Goal: Information Seeking & Learning: Learn about a topic

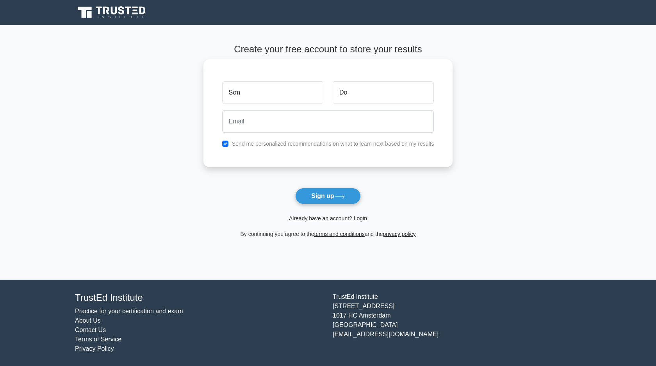
type input "D"
type input "Đỗ"
type input "kyledo281228@gmail.com"
click at [224, 144] on input "checkbox" at bounding box center [225, 144] width 6 height 6
checkbox input "false"
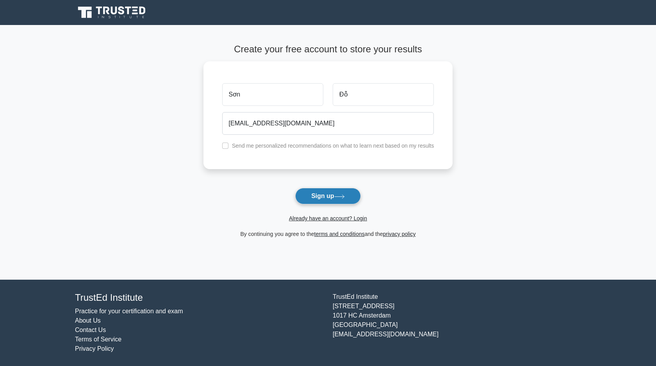
click at [321, 194] on button "Sign up" at bounding box center [328, 196] width 66 height 16
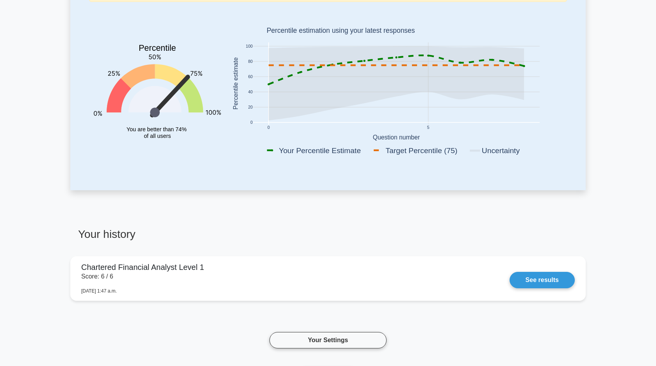
scroll to position [168, 0]
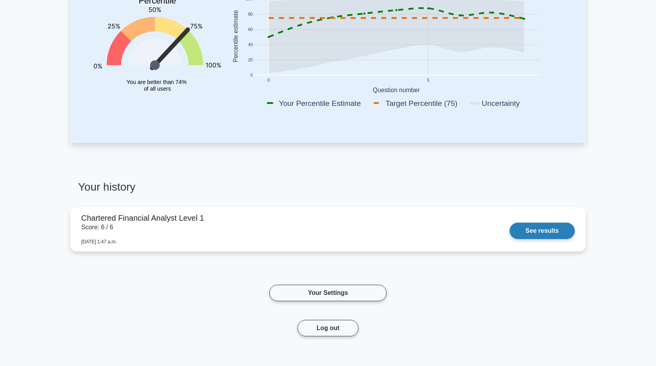
click at [548, 233] on link "See results" at bounding box center [541, 230] width 65 height 16
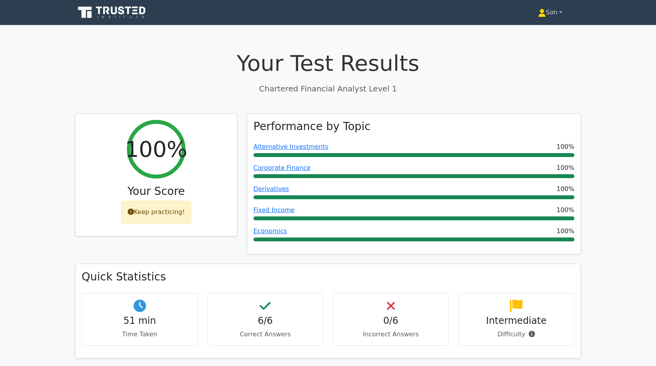
click at [556, 11] on link "Sơn" at bounding box center [550, 13] width 62 height 16
click at [542, 33] on link "Profile" at bounding box center [550, 31] width 62 height 12
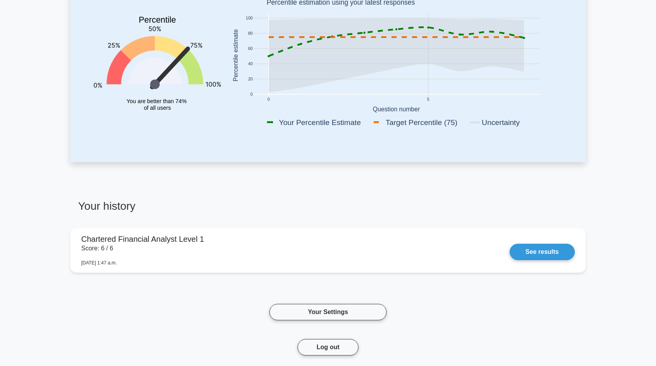
scroll to position [306, 0]
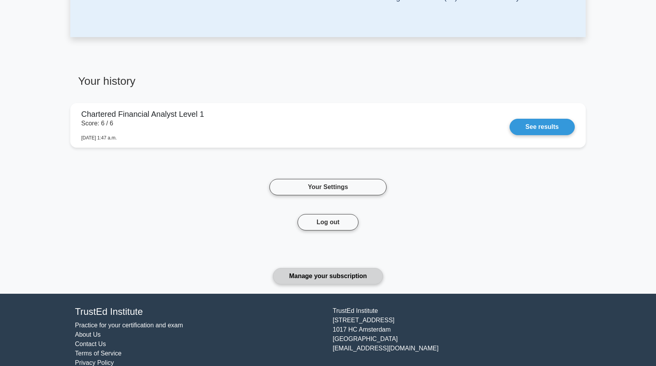
click at [318, 280] on link "Manage your subscription" at bounding box center [328, 276] width 110 height 16
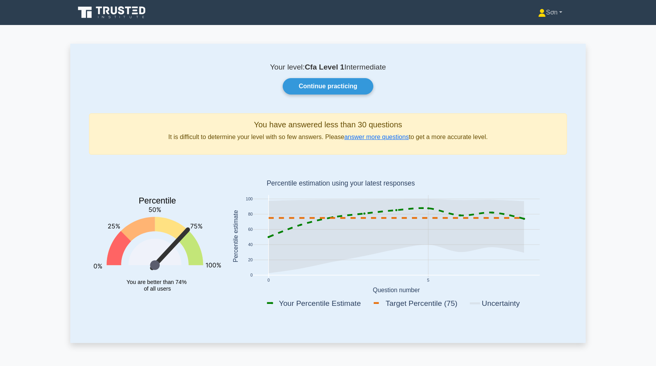
click at [564, 10] on link "Sơn" at bounding box center [550, 13] width 62 height 16
click at [546, 32] on link "Profile" at bounding box center [550, 31] width 62 height 12
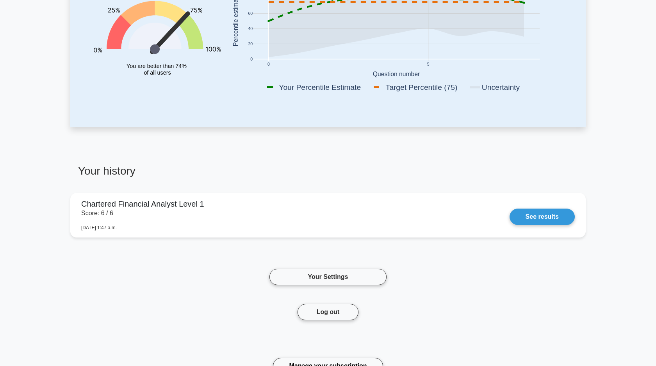
scroll to position [235, 0]
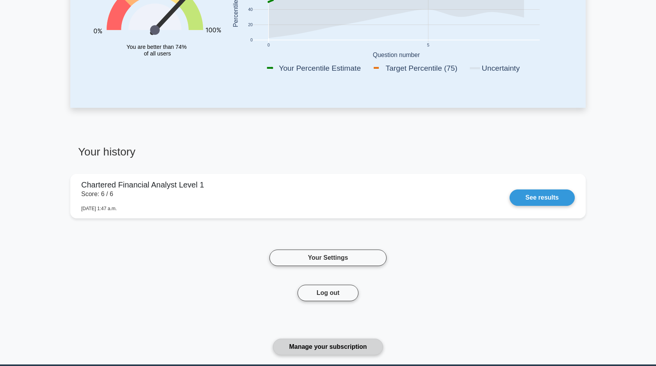
click at [315, 349] on link "Manage your subscription" at bounding box center [328, 346] width 110 height 16
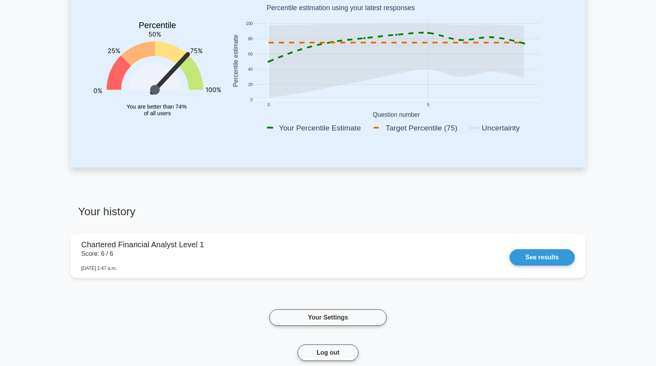
scroll to position [0, 0]
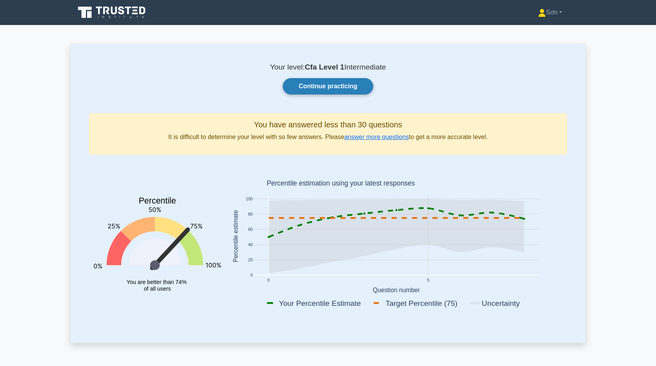
click at [327, 89] on link "Continue practicing" at bounding box center [328, 86] width 91 height 16
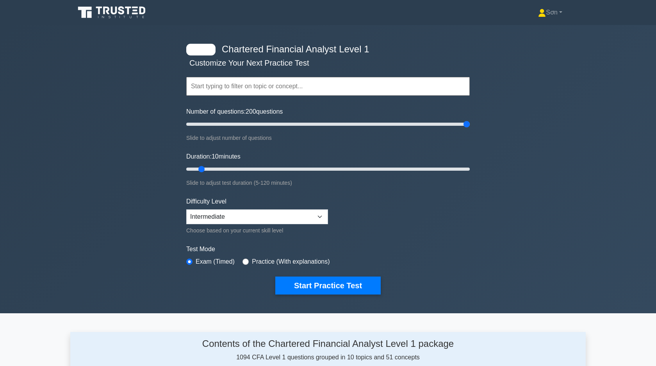
drag, startPoint x: 196, startPoint y: 123, endPoint x: 473, endPoint y: 127, distance: 277.1
type input "200"
click at [470, 127] on input "Number of questions: 200 questions" at bounding box center [327, 123] width 283 height 9
drag, startPoint x: 202, startPoint y: 168, endPoint x: 467, endPoint y: 180, distance: 265.3
type input "120"
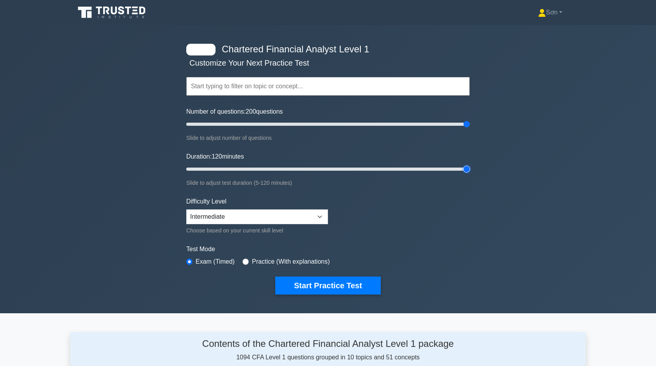
click at [467, 174] on input "Duration: 120 minutes" at bounding box center [327, 168] width 283 height 9
click at [290, 213] on select "Beginner Intermediate Expert" at bounding box center [257, 216] width 142 height 15
select select "beginner"
click at [186, 209] on select "Beginner Intermediate Expert" at bounding box center [257, 216] width 142 height 15
click at [254, 260] on label "Practice (With explanations)" at bounding box center [291, 261] width 78 height 9
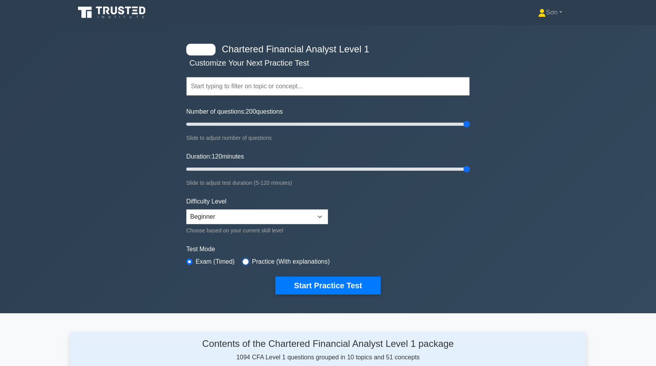
click at [246, 262] on input "radio" at bounding box center [245, 261] width 6 height 6
radio input "true"
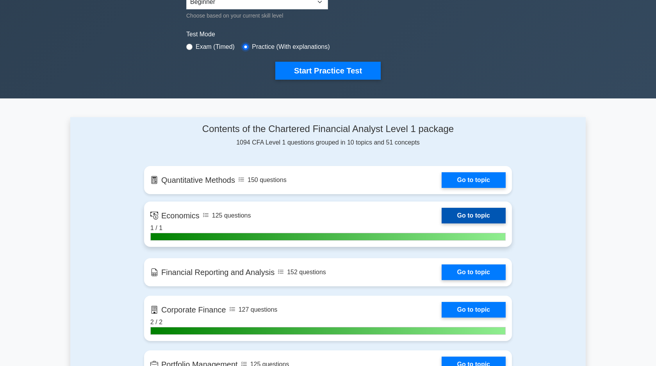
scroll to position [231, 0]
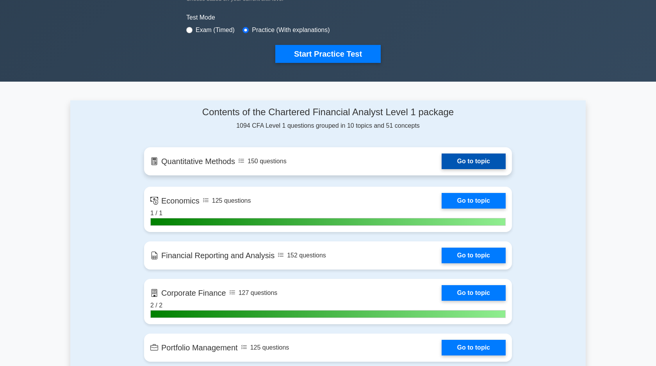
click at [466, 158] on link "Go to topic" at bounding box center [473, 161] width 64 height 16
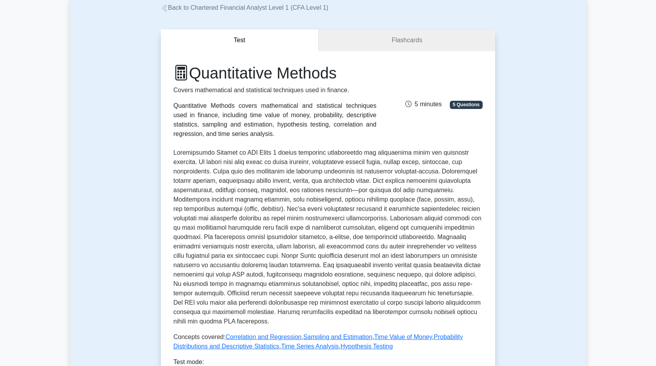
scroll to position [49, 0]
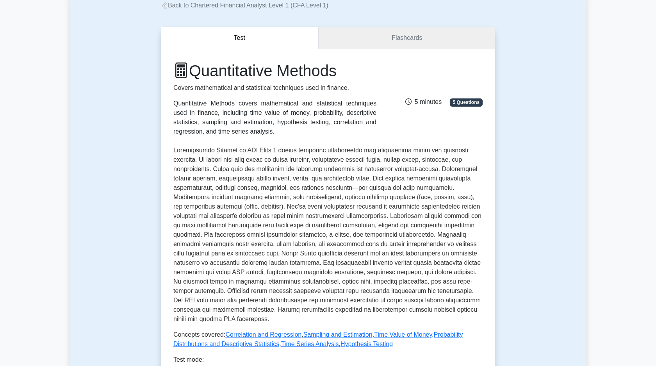
click at [352, 37] on link "Flashcards" at bounding box center [406, 38] width 176 height 22
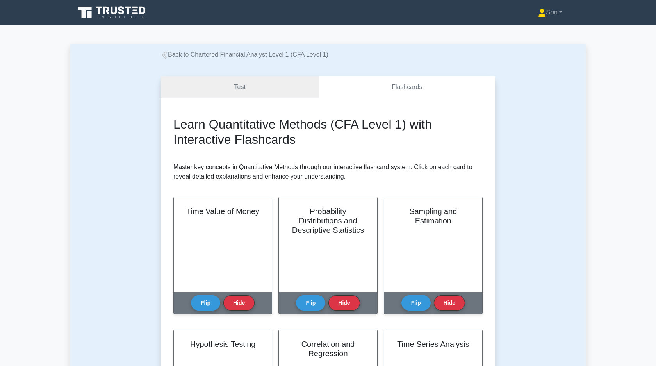
click at [259, 87] on link "Test" at bounding box center [240, 87] width 158 height 22
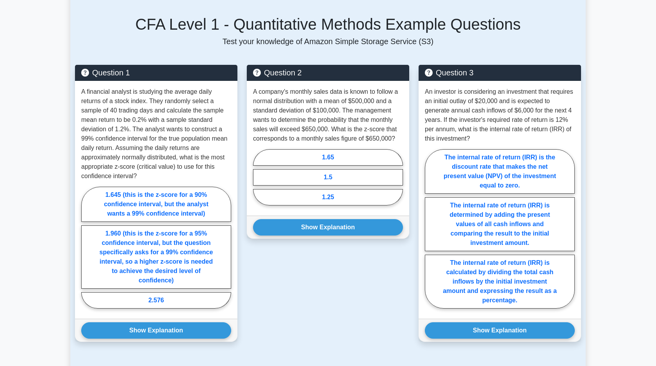
scroll to position [523, 0]
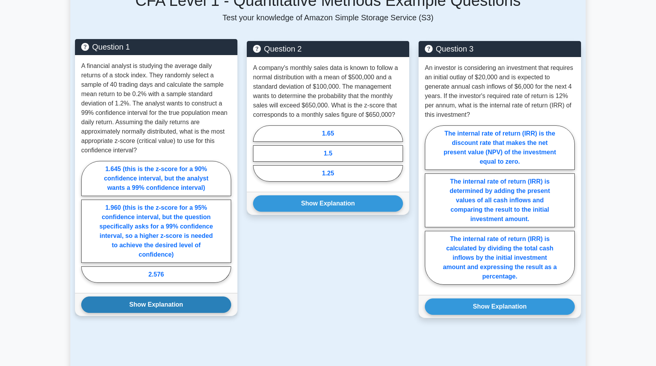
click at [205, 305] on button "Show Explanation" at bounding box center [156, 304] width 150 height 16
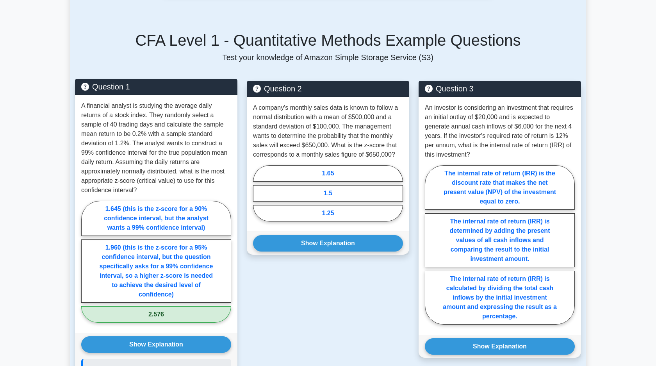
scroll to position [487, 0]
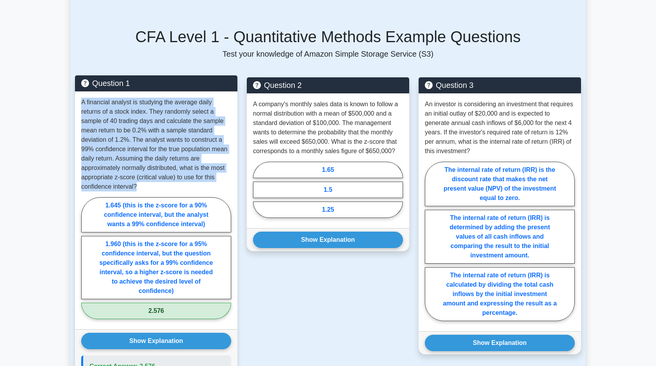
drag, startPoint x: 145, startPoint y: 184, endPoint x: 81, endPoint y: 102, distance: 104.2
click at [81, 102] on div "A financial analyst is studying the average daily returns of a stock index. The…" at bounding box center [156, 210] width 162 height 238
copy p "A financial analyst is studying the average daily returns of a stock index. The…"
click at [190, 146] on p "A financial analyst is studying the average daily returns of a stock index. The…" at bounding box center [156, 145] width 150 height 94
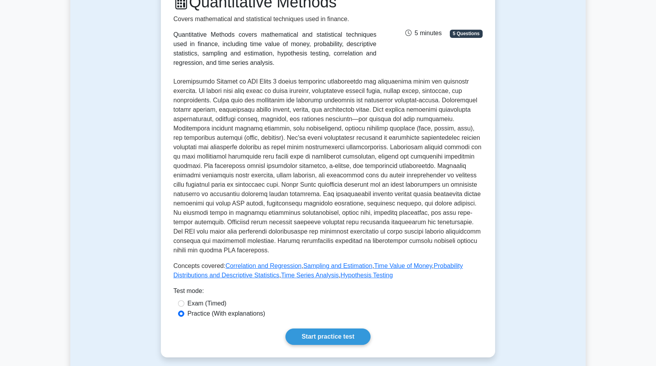
scroll to position [156, 0]
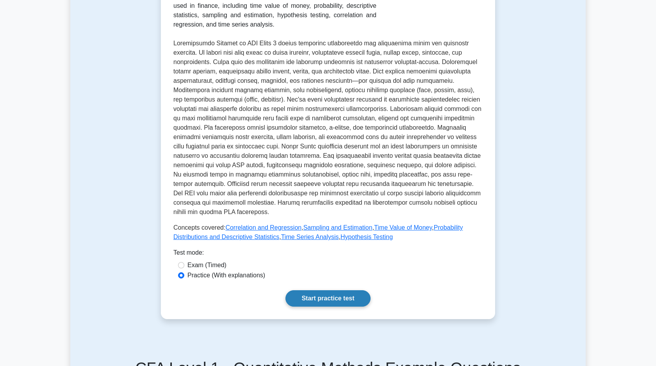
click at [312, 302] on link "Start practice test" at bounding box center [327, 298] width 85 height 16
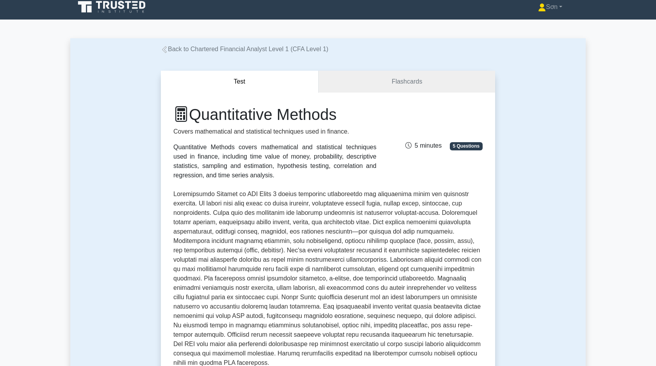
scroll to position [272, 0]
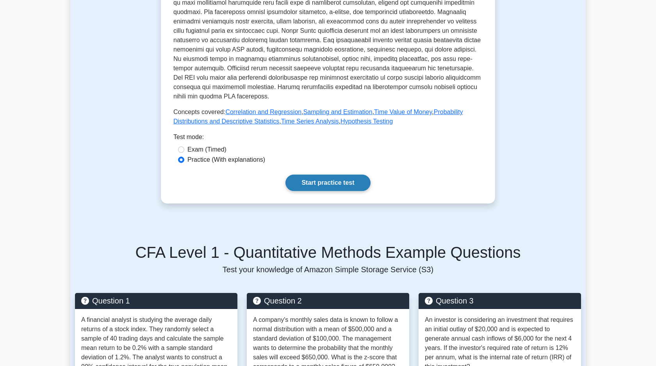
click at [336, 188] on link "Start practice test" at bounding box center [327, 182] width 85 height 16
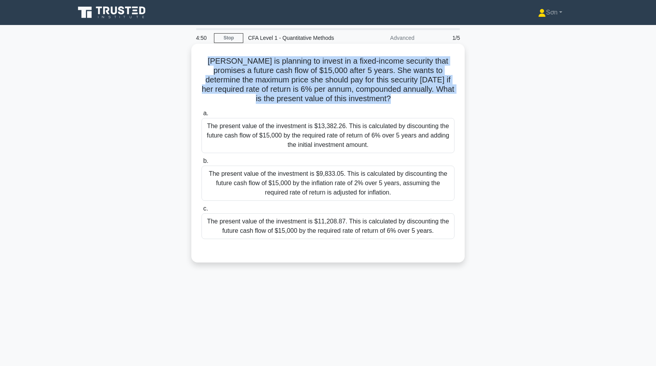
drag, startPoint x: 205, startPoint y: 60, endPoint x: 390, endPoint y: 107, distance: 190.7
click at [390, 107] on div "Sarah is planning to invest in a fixed-income security that promises a future c…" at bounding box center [327, 153] width 267 height 212
copy div "Sarah is planning to invest in a fixed-income security that promises a future c…"
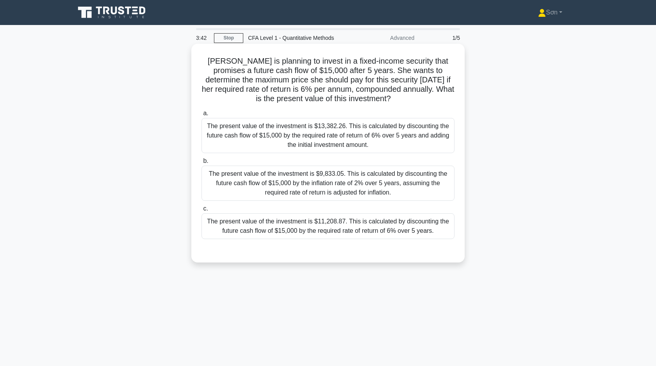
click at [257, 227] on div "The present value of the investment is $11,208.87. This is calculated by discou…" at bounding box center [327, 226] width 253 height 26
click at [201, 211] on input "c. The present value of the investment is $11,208.87. This is calculated by dis…" at bounding box center [201, 208] width 0 height 5
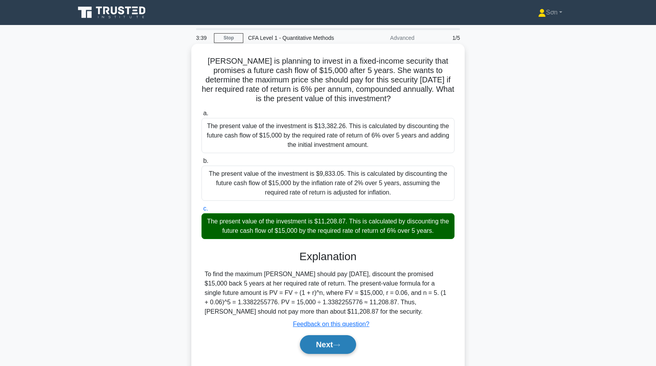
click at [327, 342] on button "Next" at bounding box center [328, 344] width 56 height 19
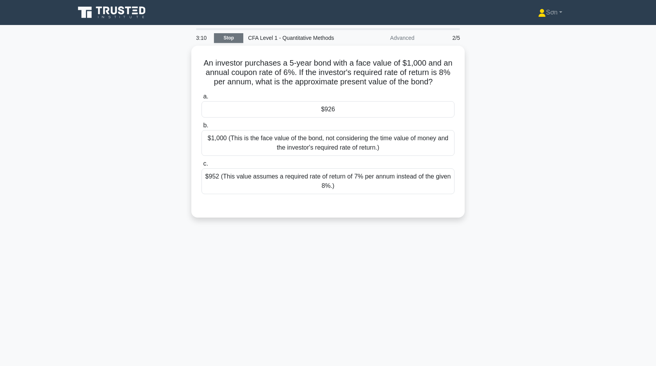
click at [228, 40] on link "Stop" at bounding box center [228, 38] width 29 height 10
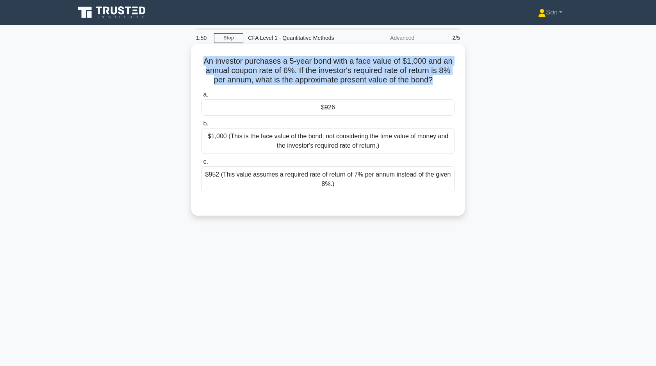
drag, startPoint x: 206, startPoint y: 62, endPoint x: 462, endPoint y: 88, distance: 257.8
click at [462, 88] on div "An investor purchases a 5-year bond with a face value of $1,000 and an annual c…" at bounding box center [327, 130] width 273 height 172
copy div "An investor purchases a 5-year bond with a face value of $1,000 and an annual c…"
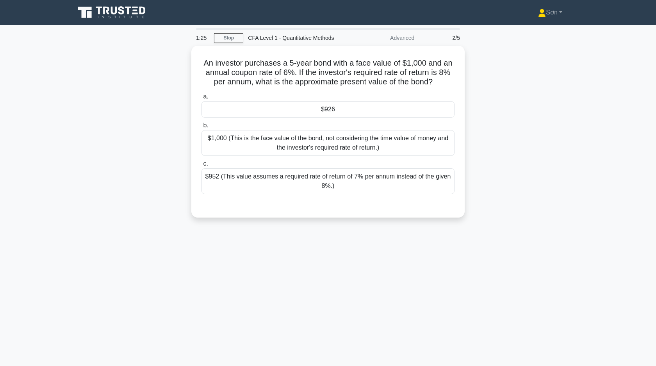
click at [170, 154] on div "An investor purchases a 5-year bond with a face value of $1,000 and an annual c…" at bounding box center [327, 136] width 515 height 181
click at [169, 202] on div "An investor purchases a 5-year bond with a face value of $1,000 and an annual c…" at bounding box center [327, 136] width 515 height 181
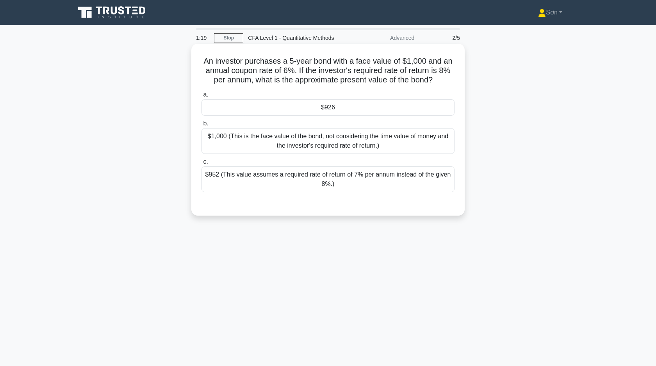
click at [308, 110] on div "$926" at bounding box center [327, 107] width 253 height 16
click at [201, 97] on input "a. $926" at bounding box center [201, 94] width 0 height 5
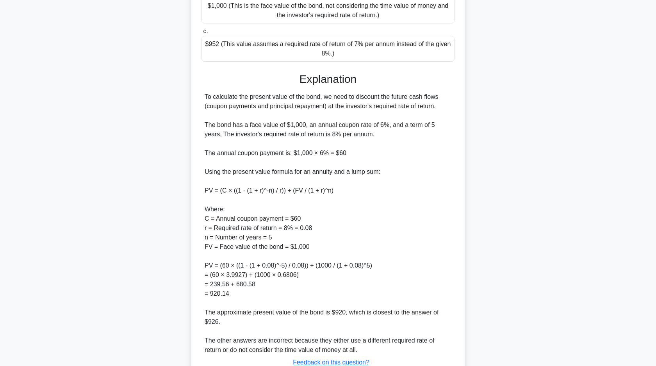
scroll to position [126, 0]
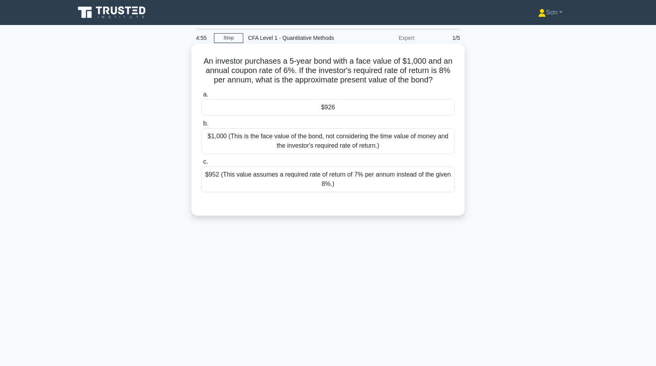
click at [322, 106] on div "$926" at bounding box center [327, 107] width 253 height 16
click at [201, 97] on input "a. $926" at bounding box center [201, 94] width 0 height 5
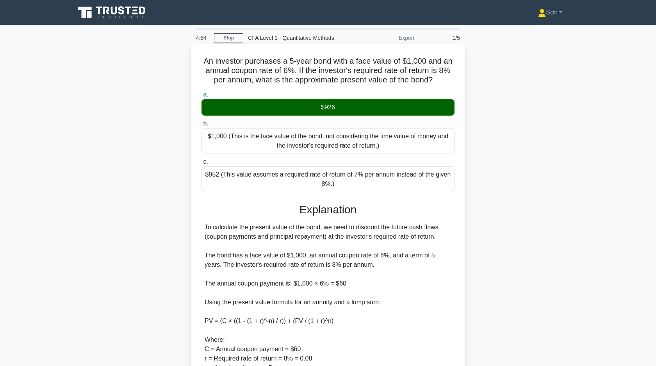
scroll to position [190, 0]
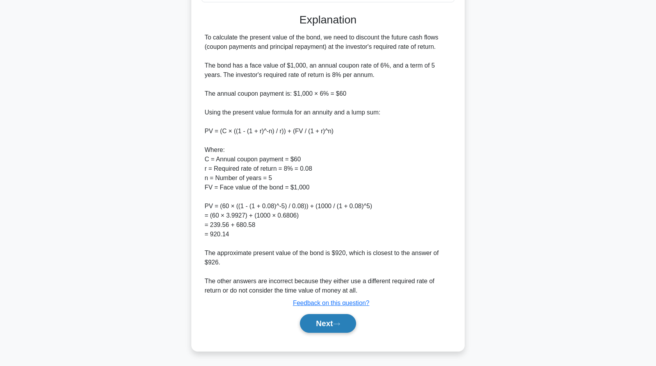
click at [322, 326] on button "Next" at bounding box center [328, 323] width 56 height 19
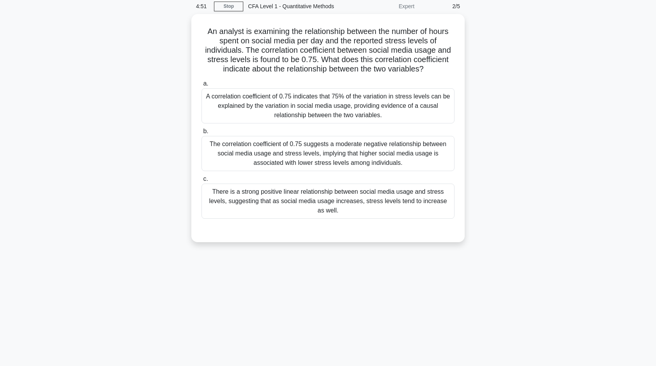
scroll to position [0, 0]
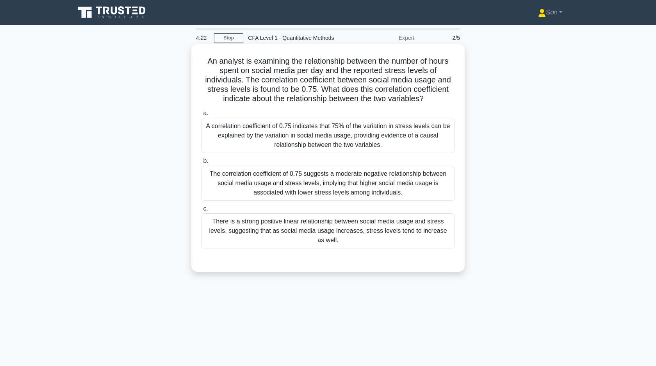
click at [308, 147] on div "A correlation coefficient of 0.75 indicates that 75% of the variation in stress…" at bounding box center [327, 135] width 253 height 35
click at [201, 116] on input "a. A correlation coefficient of 0.75 indicates that 75% of the variation in str…" at bounding box center [201, 113] width 0 height 5
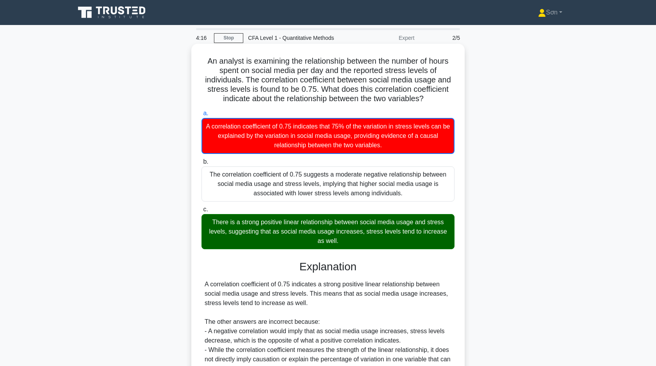
click at [244, 235] on div "There is a strong positive linear relationship between social media usage and s…" at bounding box center [327, 231] width 253 height 35
click at [201, 212] on input "c. There is a strong positive linear relationship between social media usage an…" at bounding box center [201, 209] width 0 height 5
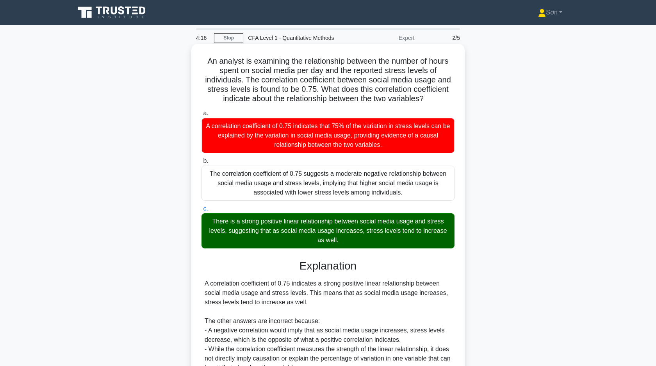
scroll to position [77, 0]
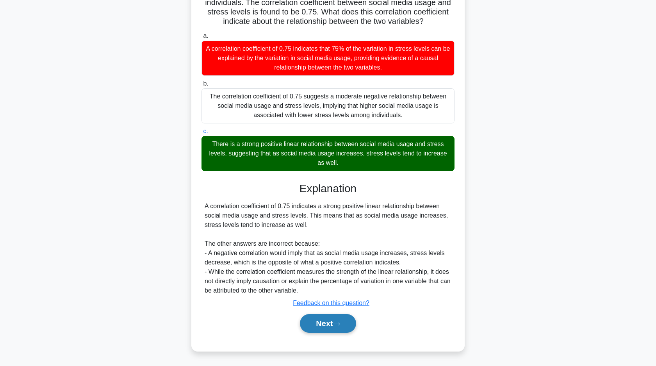
click at [327, 332] on button "Next" at bounding box center [328, 323] width 56 height 19
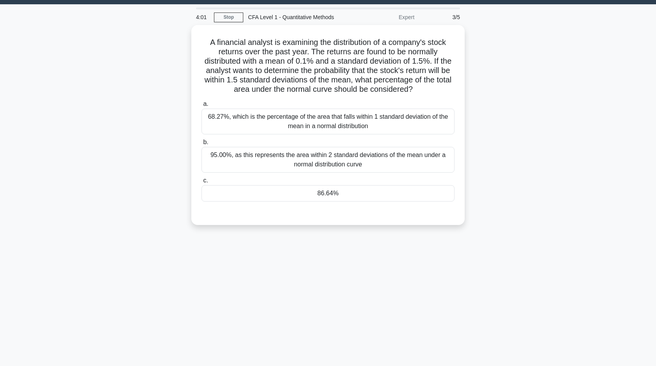
scroll to position [0, 0]
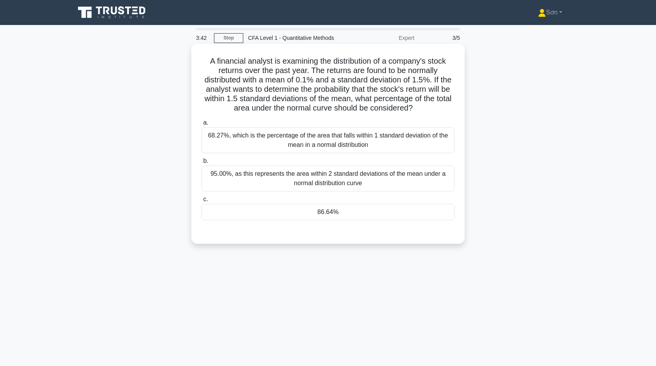
drag, startPoint x: 203, startPoint y: 59, endPoint x: 419, endPoint y: 108, distance: 221.2
click at [419, 108] on h5 "A financial analyst is examining the distribution of a company's stock returns …" at bounding box center [328, 84] width 254 height 57
copy h5 "A financial analyst is examining the distribution of a company's stock returns …"
click at [313, 215] on div "86.64%" at bounding box center [327, 212] width 253 height 16
click at [201, 202] on input "c. 86.64%" at bounding box center [201, 199] width 0 height 5
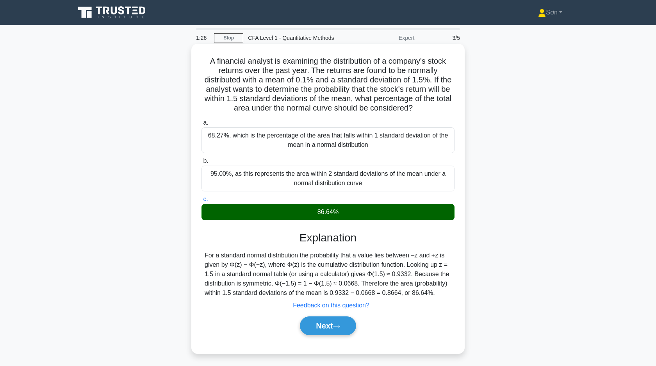
scroll to position [11, 0]
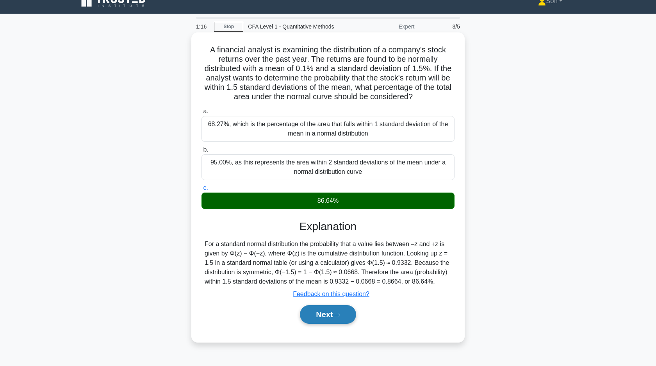
click at [333, 320] on button "Next" at bounding box center [328, 314] width 56 height 19
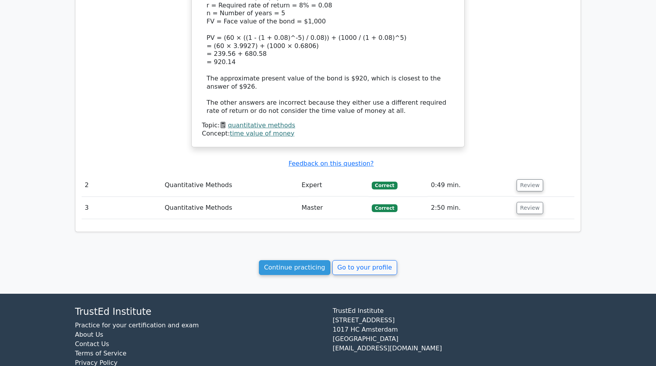
scroll to position [724, 0]
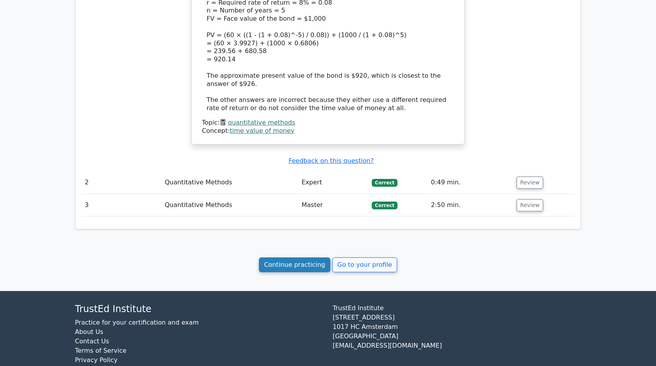
click at [298, 257] on link "Continue practicing" at bounding box center [294, 264] width 71 height 15
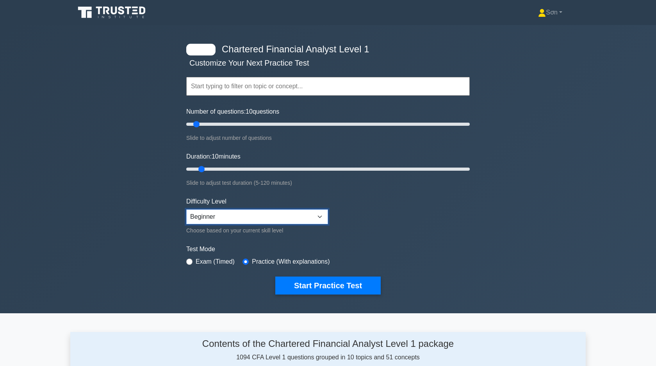
click at [222, 217] on select "Beginner Intermediate Expert" at bounding box center [257, 216] width 142 height 15
click at [186, 209] on select "Beginner Intermediate Expert" at bounding box center [257, 216] width 142 height 15
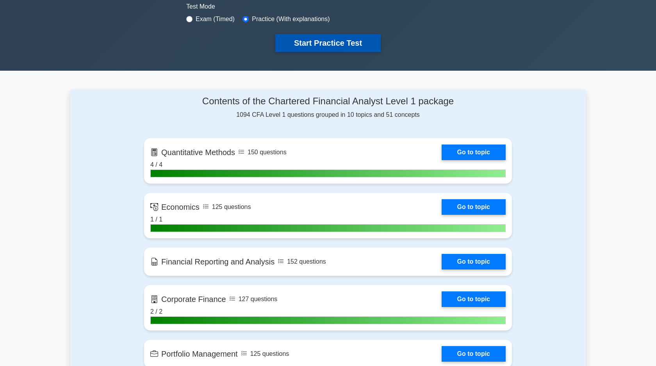
scroll to position [245, 0]
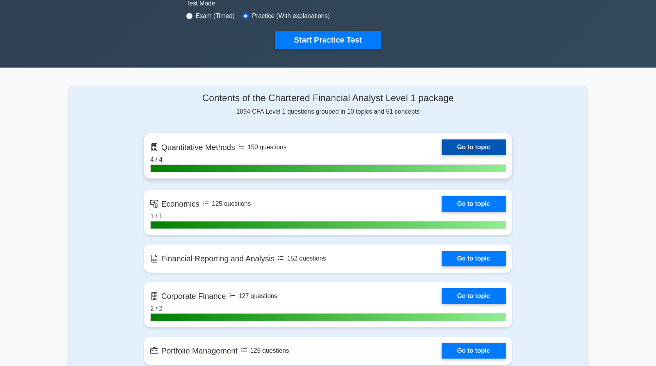
click at [462, 148] on link "Go to topic" at bounding box center [473, 147] width 64 height 16
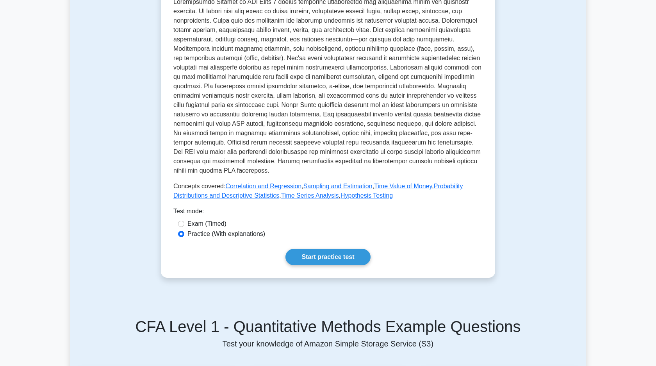
scroll to position [304, 0]
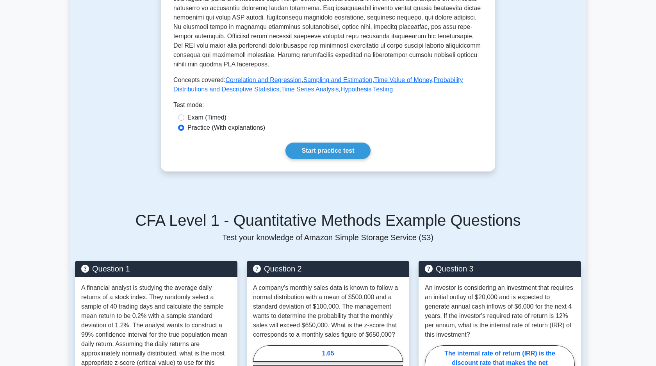
click at [215, 117] on label "Exam (Timed)" at bounding box center [206, 117] width 39 height 9
click at [184, 117] on input "Exam (Timed)" at bounding box center [181, 117] width 6 height 6
radio input "true"
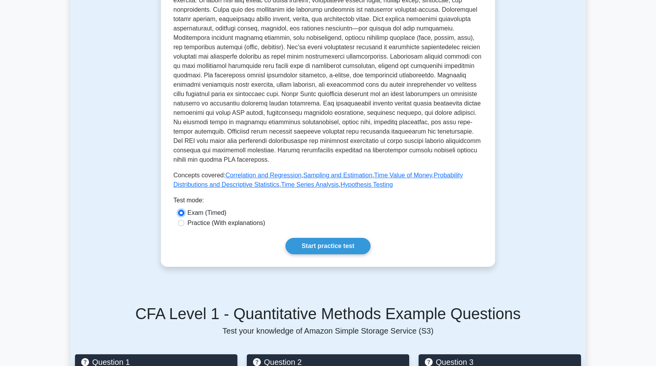
scroll to position [200, 0]
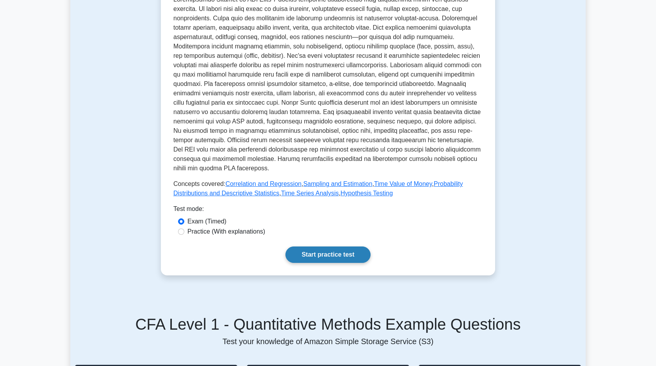
click at [309, 251] on link "Start practice test" at bounding box center [327, 254] width 85 height 16
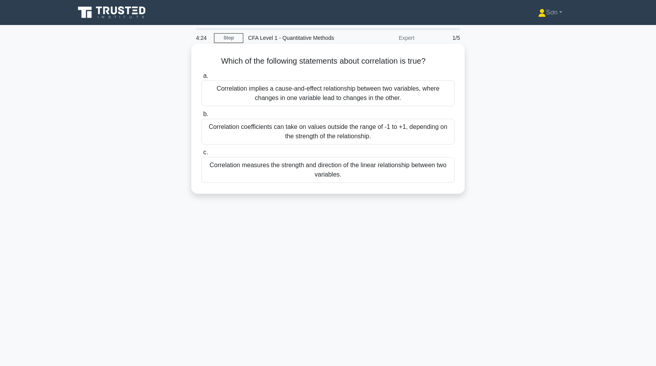
click at [338, 98] on div "Correlation implies a cause-and-effect relationship between two variables, wher…" at bounding box center [327, 93] width 253 height 26
click at [201, 78] on input "a. Correlation implies a cause-and-effect relationship between two variables, w…" at bounding box center [201, 75] width 0 height 5
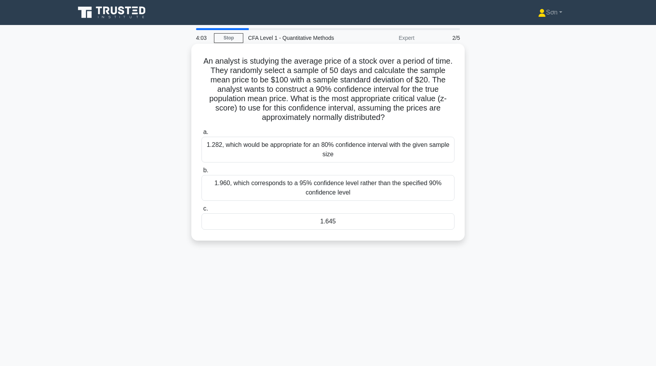
click at [301, 221] on div "1.645" at bounding box center [327, 221] width 253 height 16
click at [201, 211] on input "c. 1.645" at bounding box center [201, 208] width 0 height 5
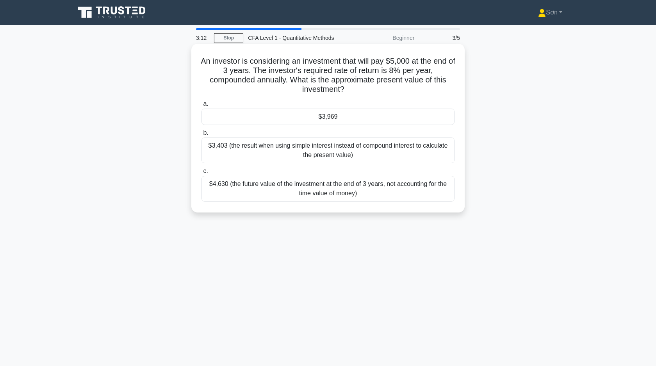
click at [308, 119] on div "$3,969" at bounding box center [327, 117] width 253 height 16
click at [201, 107] on input "a. $3,969" at bounding box center [201, 103] width 0 height 5
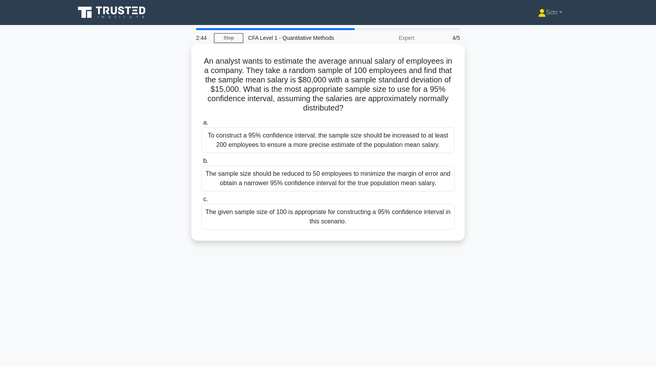
drag, startPoint x: 202, startPoint y: 59, endPoint x: 358, endPoint y: 111, distance: 163.8
click at [358, 111] on h5 "An analyst wants to estimate the average annual salary of employees in a compan…" at bounding box center [328, 84] width 254 height 57
copy h5 "An analyst wants to estimate the average annual salary of employees in a compan…"
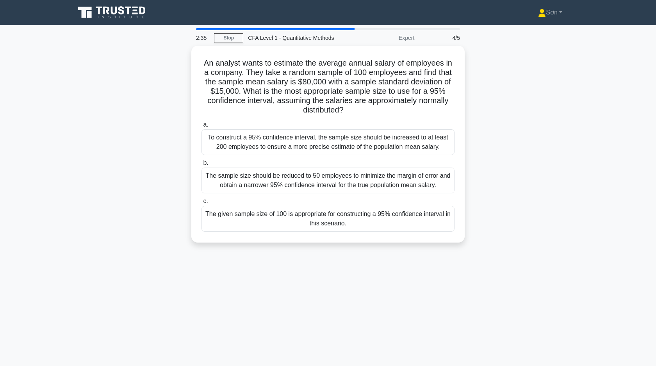
click at [252, 265] on div "2:35 Stop CFA Level 1 - Quantitative Methods Expert 4/5 An analyst wants to est…" at bounding box center [327, 223] width 515 height 390
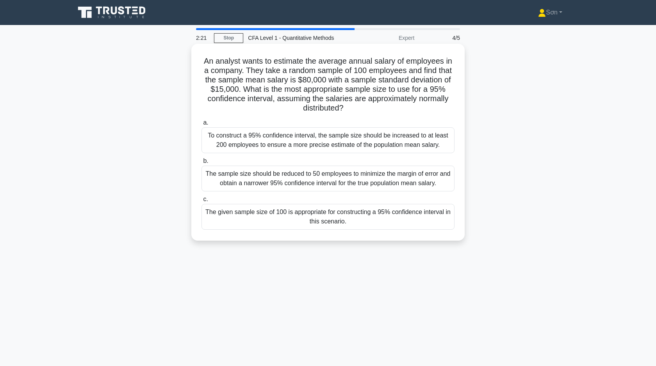
click at [270, 225] on div "The given sample size of 100 is appropriate for constructing a 95% confidence i…" at bounding box center [327, 217] width 253 height 26
click at [201, 202] on input "c. The given sample size of 100 is appropriate for constructing a 95% confidenc…" at bounding box center [201, 199] width 0 height 5
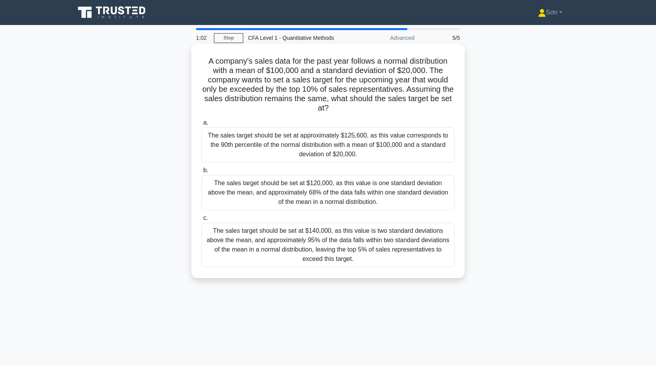
click at [287, 245] on div "The sales target should be set at $140,000, as this value is two standard devia…" at bounding box center [327, 244] width 253 height 44
click at [201, 221] on input "c. The sales target should be set at $140,000, as this value is two standard de…" at bounding box center [201, 217] width 0 height 5
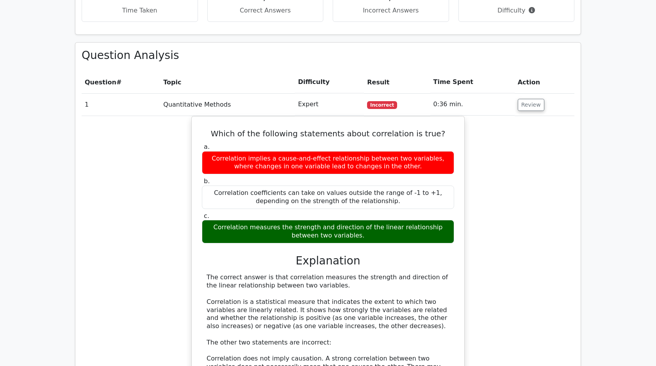
scroll to position [588, 0]
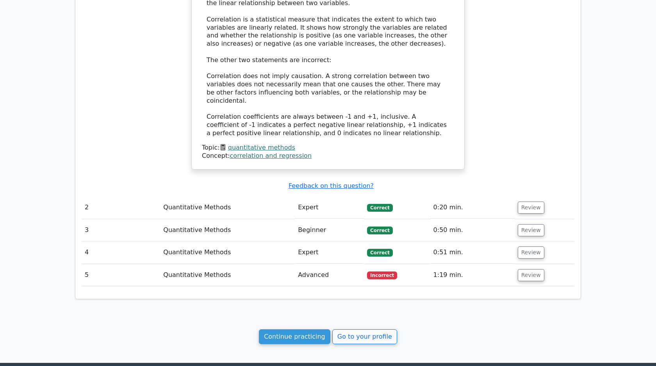
click at [310, 202] on td "Expert" at bounding box center [329, 207] width 69 height 22
click at [209, 203] on td "Quantitative Methods" at bounding box center [227, 207] width 135 height 22
click at [209, 221] on td "Quantitative Methods" at bounding box center [227, 230] width 135 height 22
click at [525, 201] on button "Review" at bounding box center [531, 207] width 27 height 12
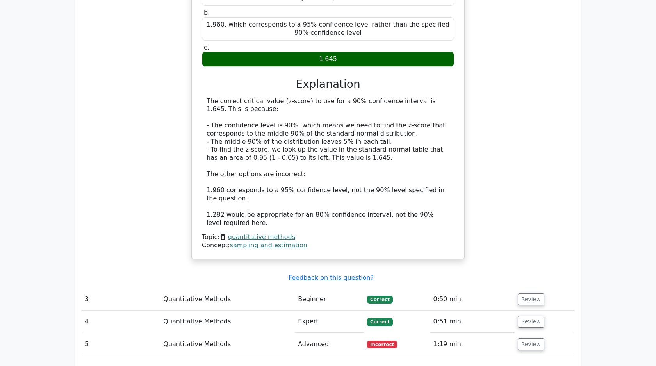
scroll to position [996, 0]
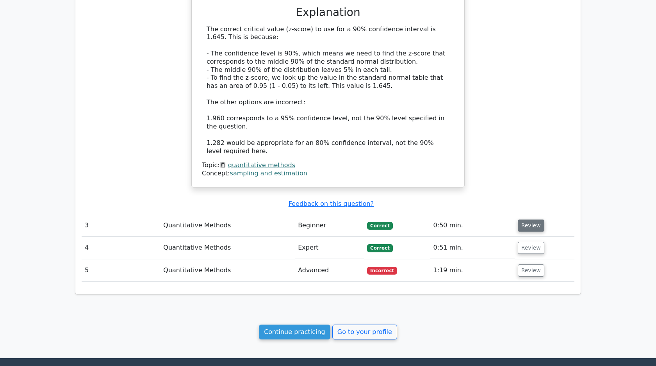
click at [528, 219] on button "Review" at bounding box center [531, 225] width 27 height 12
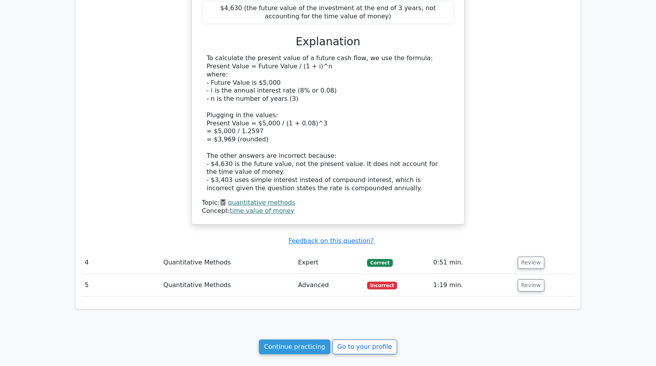
scroll to position [1438, 0]
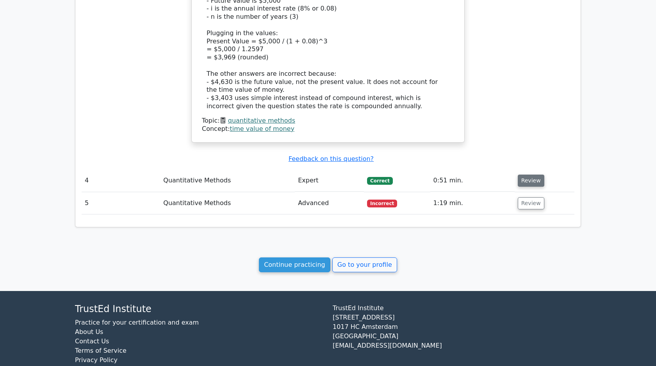
click at [532, 174] on button "Review" at bounding box center [531, 180] width 27 height 12
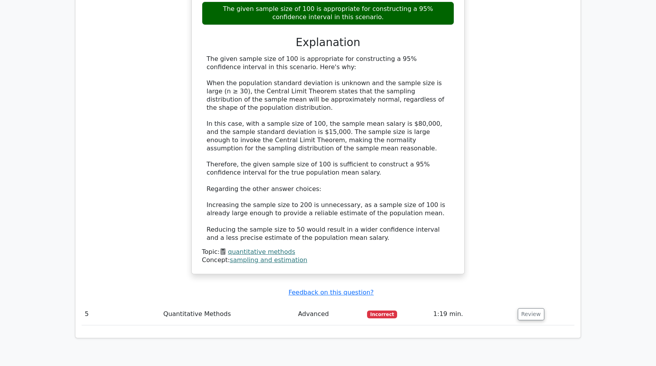
scroll to position [1777, 0]
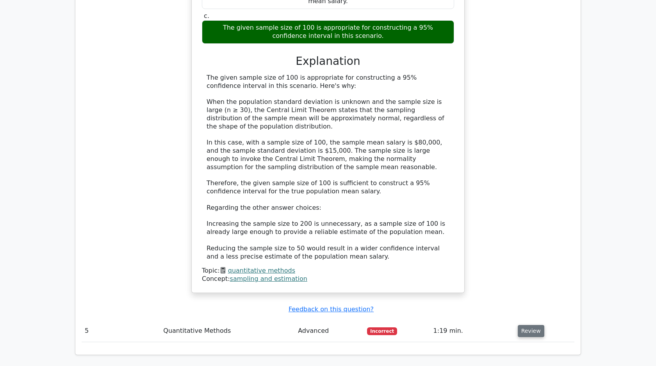
click at [527, 325] on button "Review" at bounding box center [531, 331] width 27 height 12
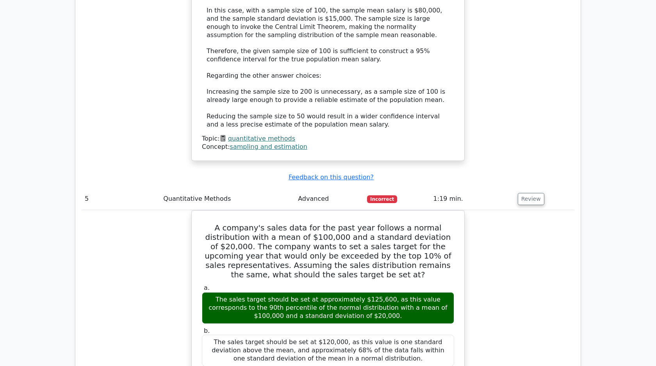
scroll to position [1859, 0]
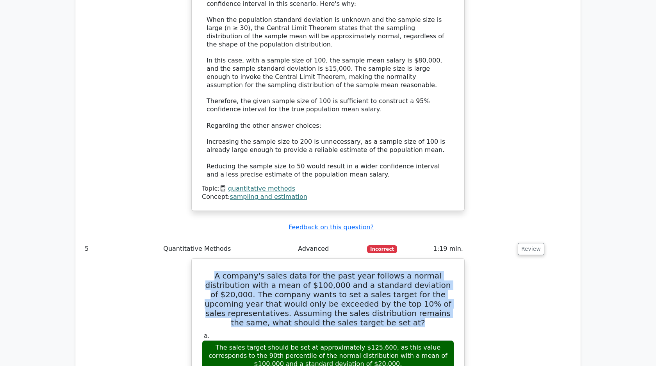
drag, startPoint x: 209, startPoint y: 239, endPoint x: 354, endPoint y: 291, distance: 153.5
click at [354, 291] on h5 "A company's sales data for the past year follows a normal distribution with a m…" at bounding box center [328, 299] width 254 height 56
copy h5 "A company's sales data for the past year follows a normal distribution with a m…"
click at [217, 271] on h5 "A company's sales data for the past year follows a normal distribution with a m…" at bounding box center [328, 299] width 254 height 56
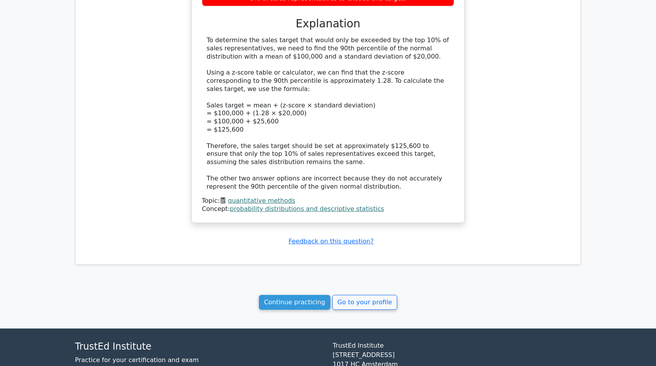
scroll to position [2339, 0]
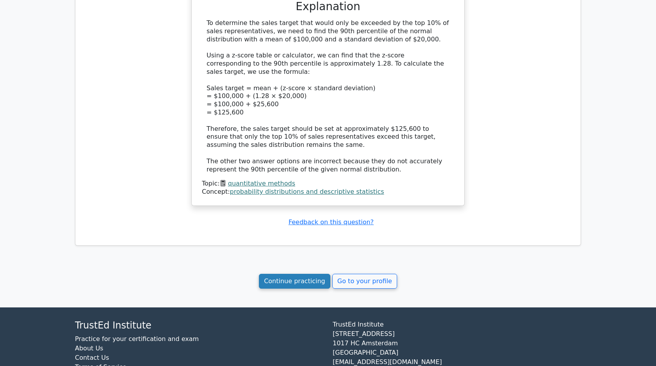
click at [308, 274] on link "Continue practicing" at bounding box center [294, 281] width 71 height 15
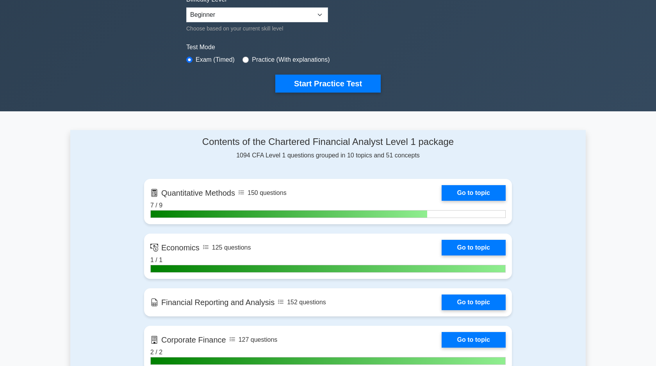
scroll to position [203, 0]
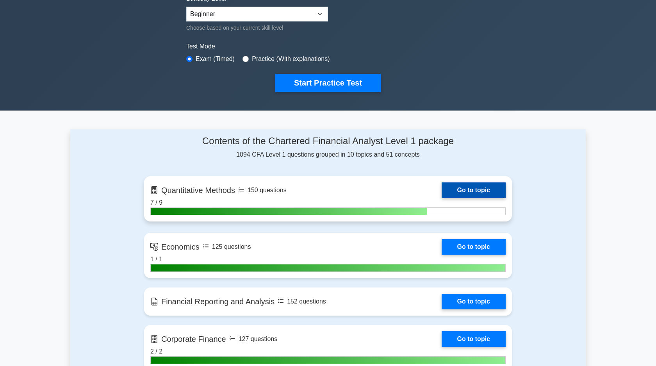
click at [441, 190] on link "Go to topic" at bounding box center [473, 190] width 64 height 16
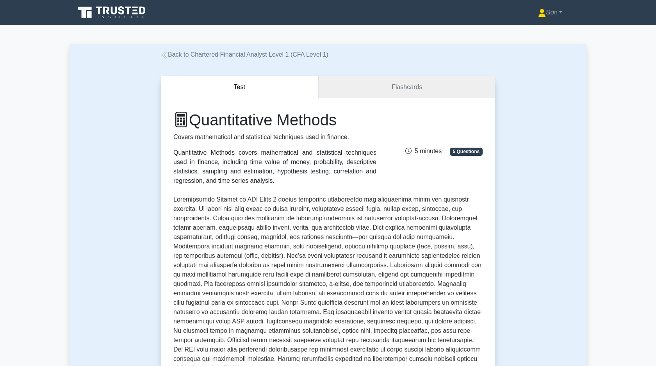
drag, startPoint x: 423, startPoint y: 173, endPoint x: 476, endPoint y: 173, distance: 53.1
click at [476, 173] on div "Quantitative Methods Covers mathematical and statistical techniques used in fin…" at bounding box center [328, 147] width 318 height 75
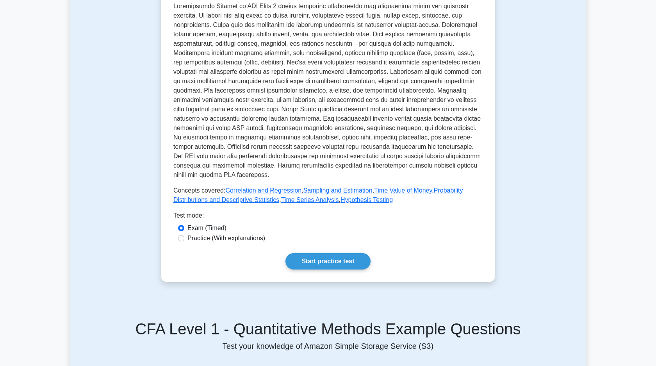
scroll to position [223, 0]
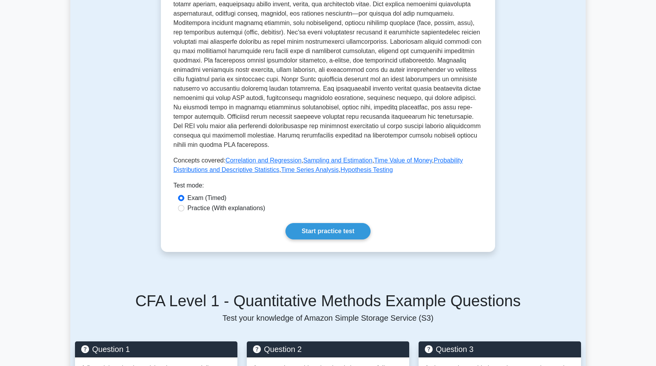
click at [236, 207] on label "Practice (With explanations)" at bounding box center [226, 207] width 78 height 9
click at [184, 207] on input "Practice (With explanations)" at bounding box center [181, 208] width 6 height 6
radio input "true"
click at [317, 237] on link "Start practice test" at bounding box center [327, 231] width 85 height 16
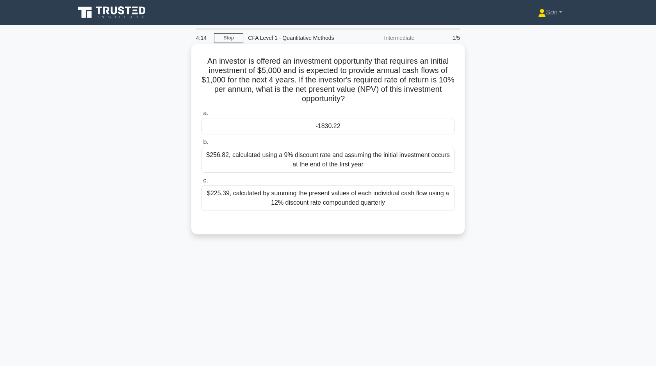
drag, startPoint x: 204, startPoint y: 60, endPoint x: 366, endPoint y: 101, distance: 167.6
click at [366, 101] on h5 "An investor is offered an investment opportunity that requires an initial inves…" at bounding box center [328, 80] width 254 height 48
copy h5 "An investor is offered an investment opportunity that requires an initial inves…"
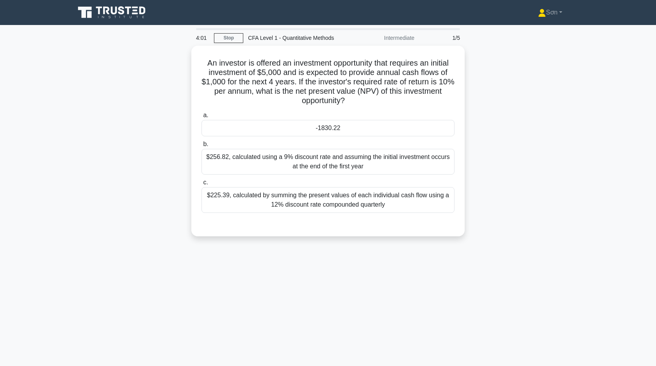
click at [131, 145] on div "An investor is offered an investment opportunity that requires an initial inves…" at bounding box center [327, 146] width 515 height 200
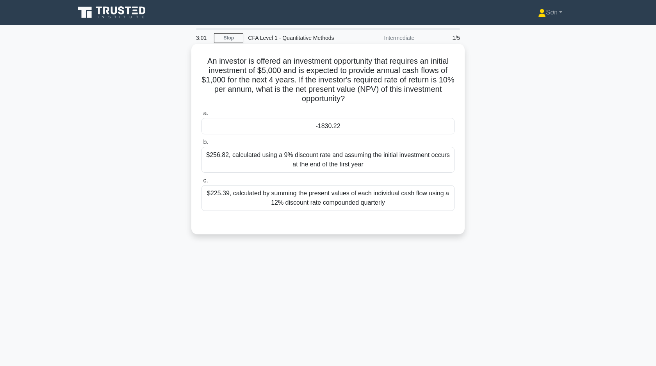
click at [262, 126] on div "-1830.22" at bounding box center [327, 126] width 253 height 16
click at [201, 116] on input "a. -1830.22" at bounding box center [201, 113] width 0 height 5
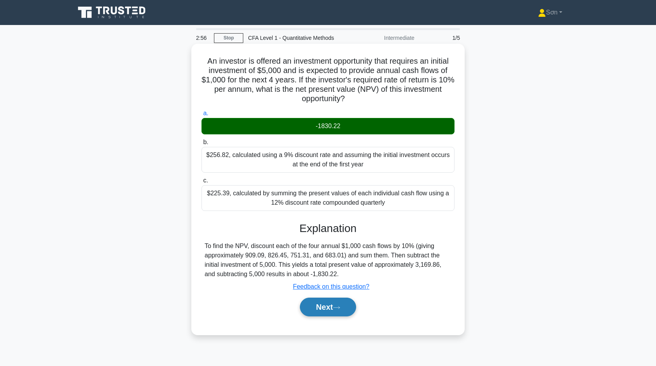
click at [325, 304] on button "Next" at bounding box center [328, 306] width 56 height 19
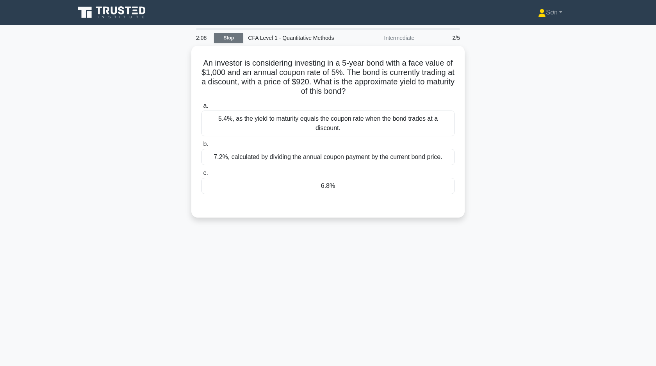
click at [233, 33] on link "Stop" at bounding box center [228, 38] width 29 height 10
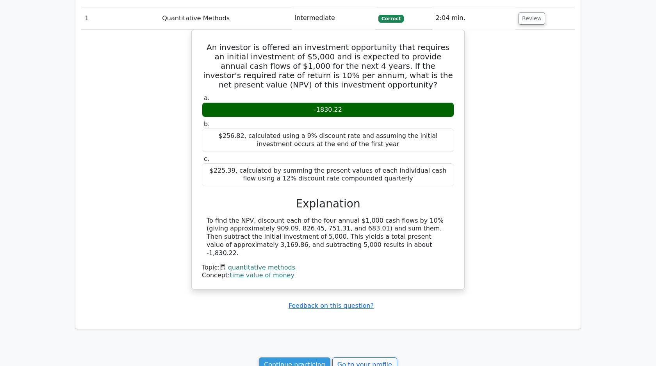
scroll to position [324, 0]
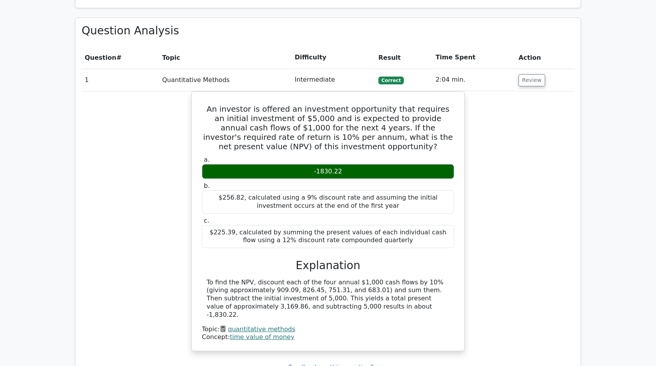
scroll to position [299, 0]
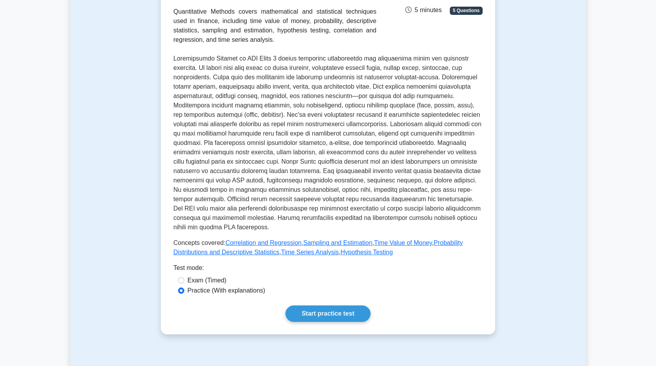
scroll to position [128, 0]
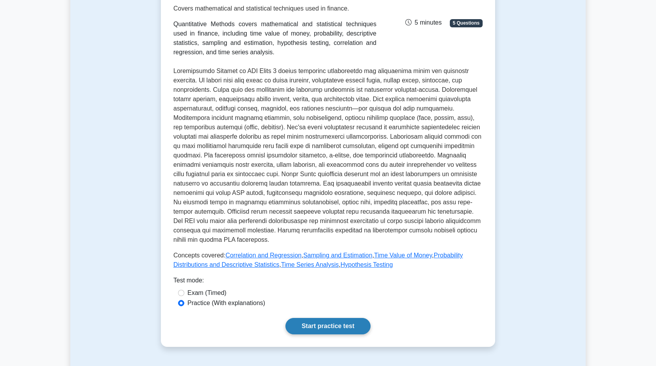
click at [324, 328] on link "Start practice test" at bounding box center [327, 326] width 85 height 16
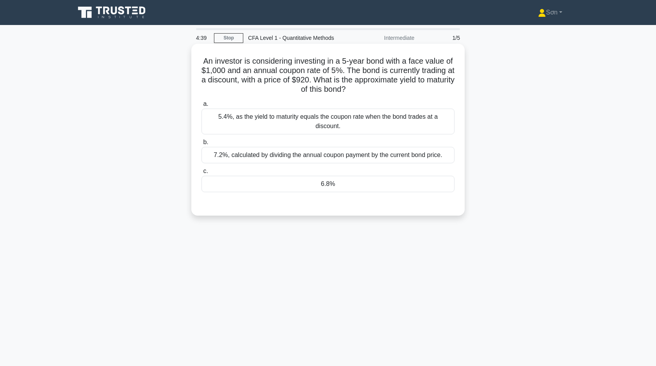
click at [291, 185] on div "6.8%" at bounding box center [327, 184] width 253 height 16
click at [201, 174] on input "c. 6.8%" at bounding box center [201, 171] width 0 height 5
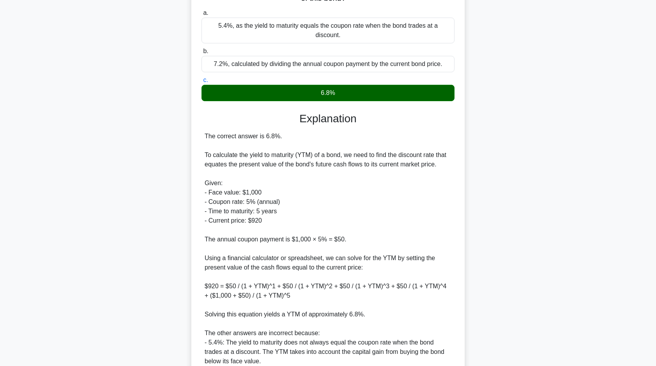
scroll to position [190, 0]
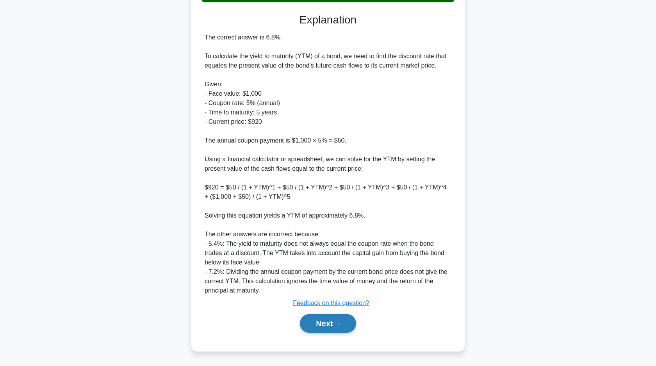
click at [334, 328] on button "Next" at bounding box center [328, 323] width 56 height 19
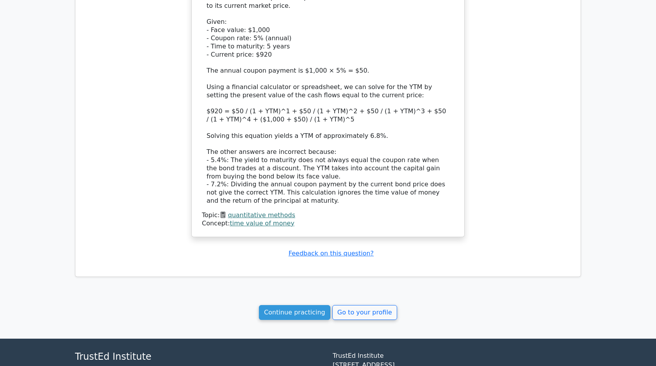
scroll to position [673, 0]
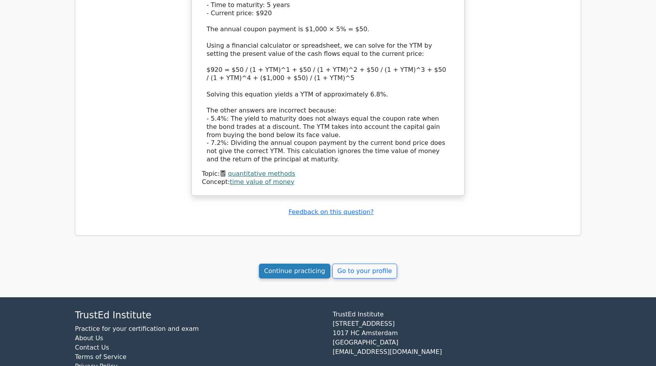
click at [303, 268] on link "Continue practicing" at bounding box center [294, 270] width 71 height 15
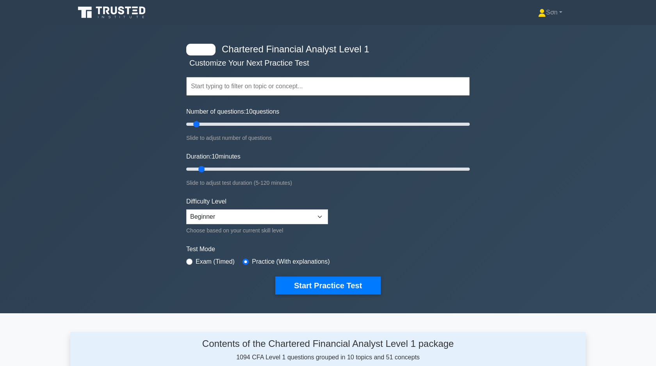
click at [369, 84] on input "text" at bounding box center [327, 86] width 283 height 19
click at [110, 178] on div "Chartered Financial Analyst Level 1 Customize Your Next Practice Test Topics Qu…" at bounding box center [328, 169] width 656 height 288
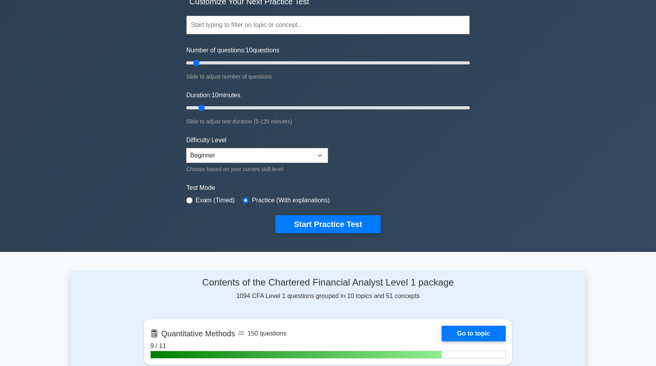
scroll to position [267, 0]
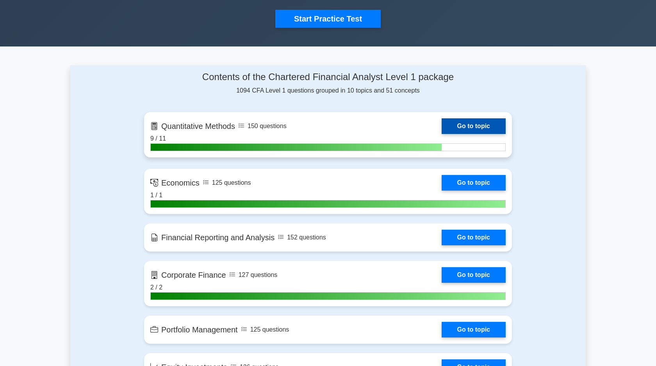
click at [468, 126] on link "Go to topic" at bounding box center [473, 126] width 64 height 16
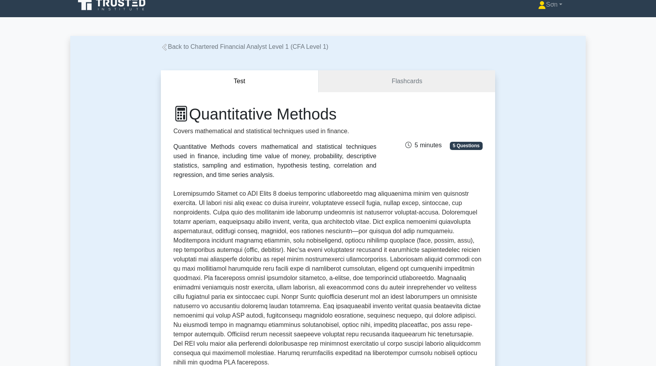
scroll to position [13, 0]
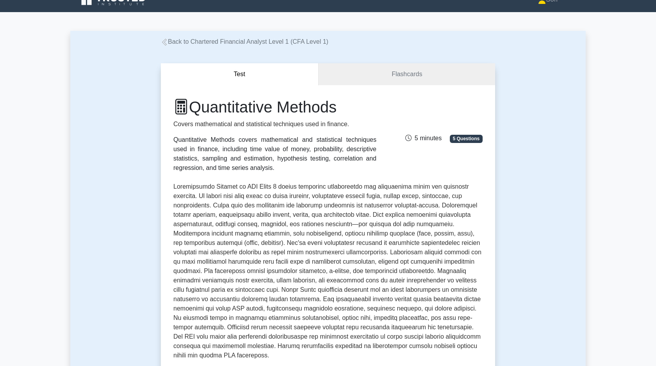
click at [420, 135] on span "5 minutes" at bounding box center [423, 138] width 36 height 7
drag, startPoint x: 398, startPoint y: 141, endPoint x: 433, endPoint y: 149, distance: 35.7
click at [433, 149] on div "Quantitative Methods Covers mathematical and statistical techniques used in fin…" at bounding box center [328, 135] width 318 height 75
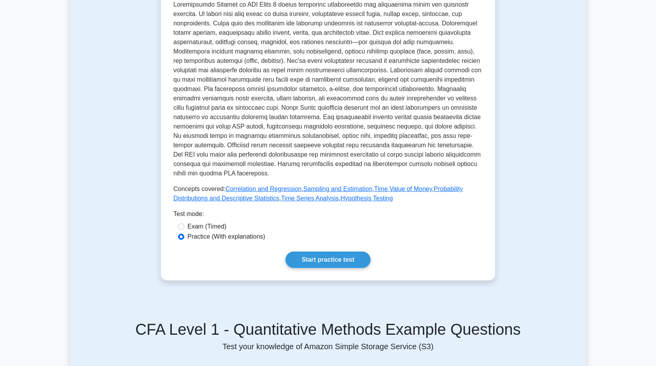
scroll to position [237, 0]
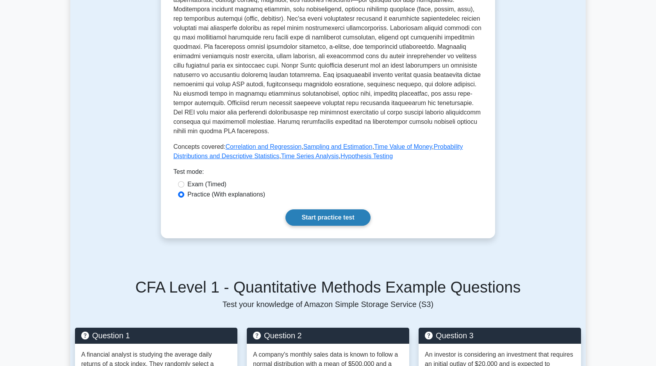
click at [313, 218] on link "Start practice test" at bounding box center [327, 217] width 85 height 16
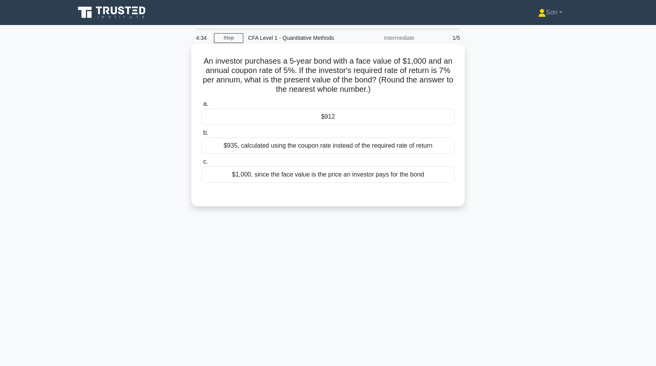
click at [321, 114] on div "$912" at bounding box center [327, 117] width 253 height 16
click at [201, 107] on input "a. $912" at bounding box center [201, 103] width 0 height 5
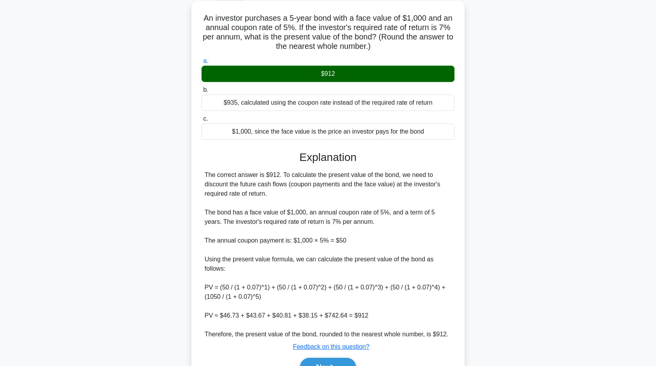
scroll to position [87, 0]
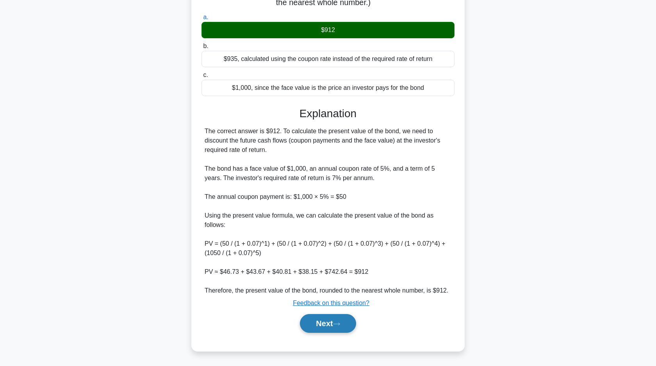
click at [329, 326] on button "Next" at bounding box center [328, 323] width 56 height 19
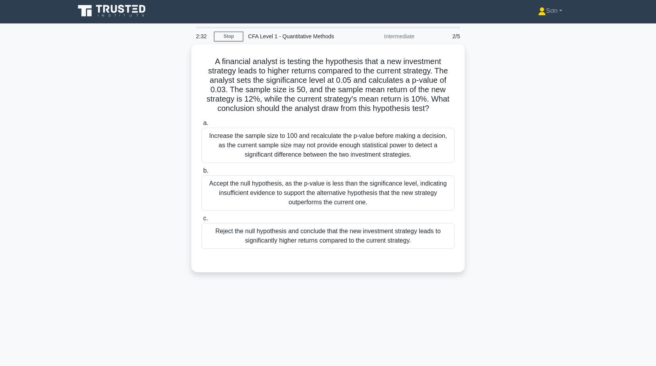
scroll to position [0, 0]
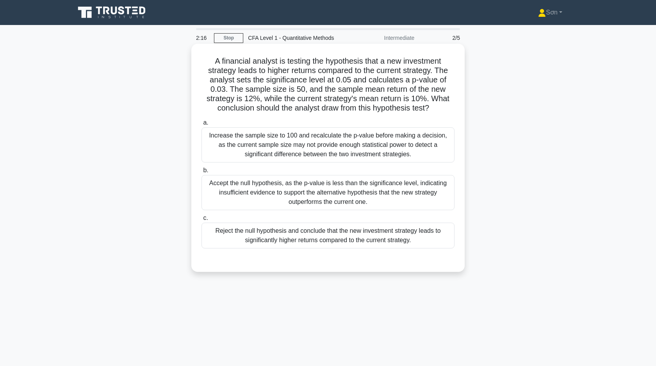
click at [361, 144] on div "Increase the sample size to 100 and recalculate the p-value before making a dec…" at bounding box center [327, 144] width 253 height 35
click at [201, 125] on input "a. Increase the sample size to 100 and recalculate the p-value before making a …" at bounding box center [201, 122] width 0 height 5
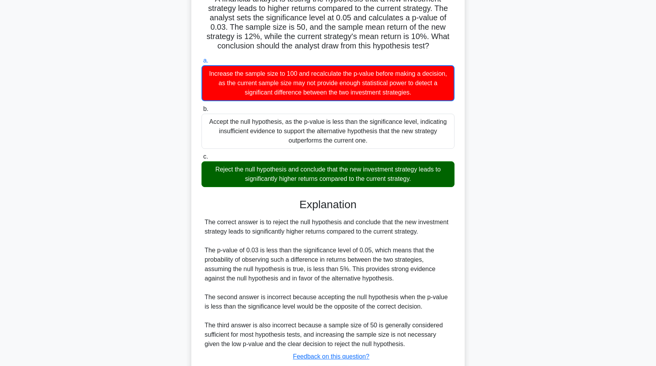
scroll to position [116, 0]
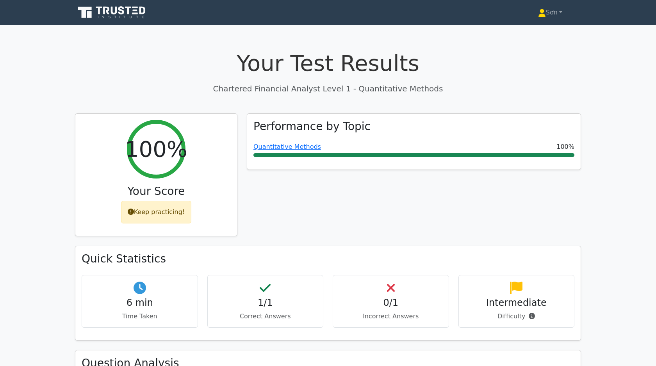
click at [118, 13] on icon at bounding box center [112, 12] width 75 height 15
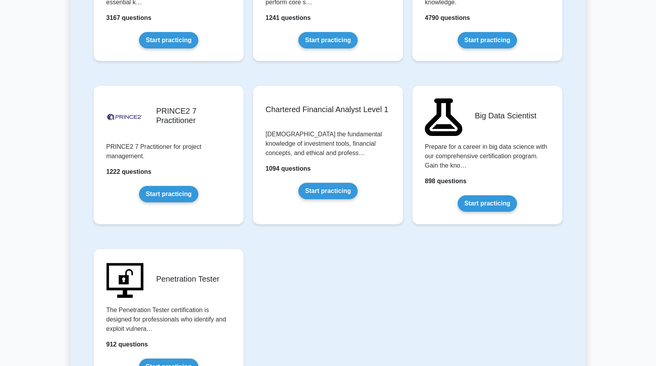
scroll to position [1605, 0]
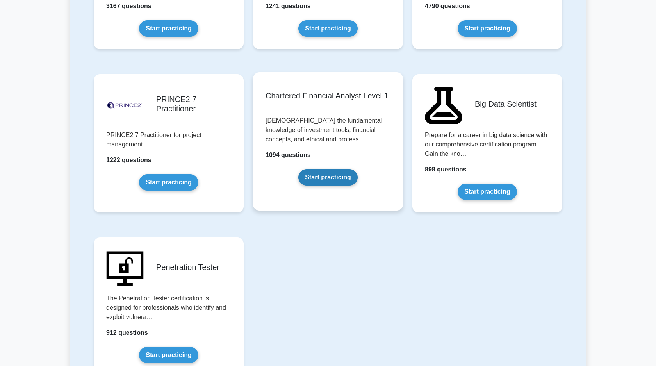
click at [329, 178] on link "Start practicing" at bounding box center [327, 177] width 59 height 16
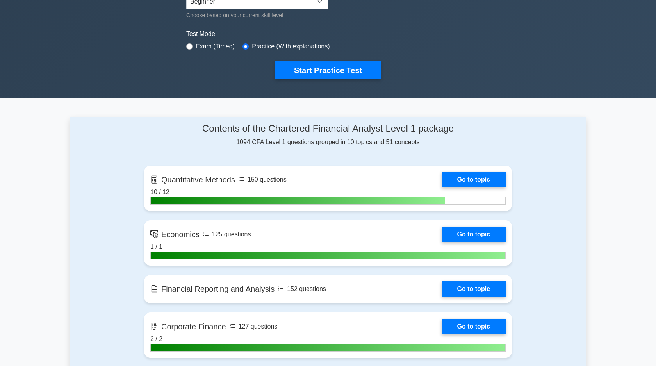
scroll to position [227, 0]
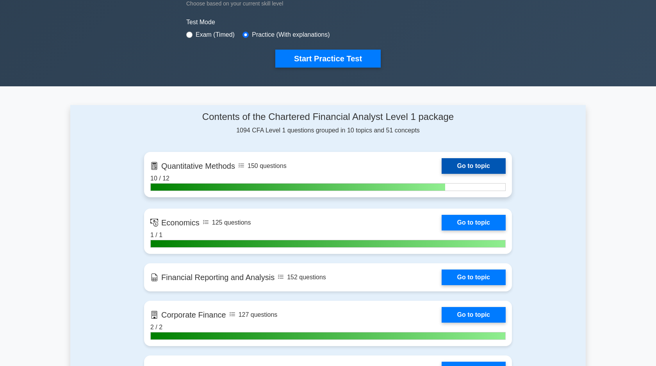
click at [471, 169] on link "Go to topic" at bounding box center [473, 166] width 64 height 16
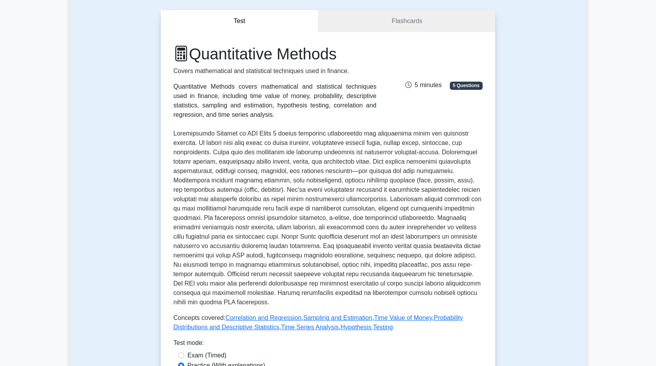
scroll to position [299, 0]
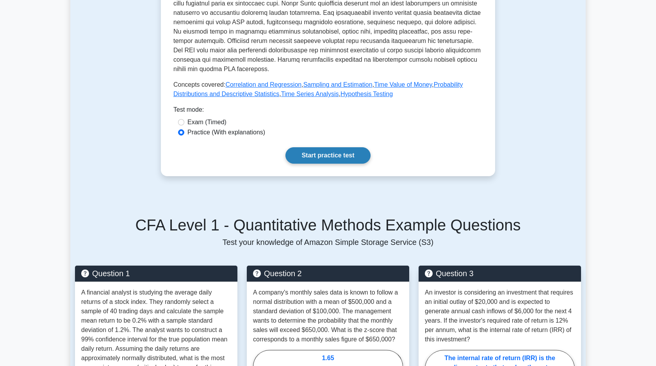
click at [341, 159] on link "Start practice test" at bounding box center [327, 155] width 85 height 16
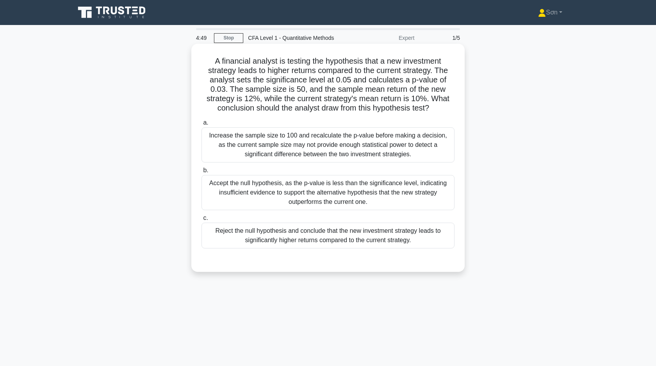
click at [323, 238] on div "Reject the null hypothesis and conclude that the new investment strategy leads …" at bounding box center [327, 235] width 253 height 26
click at [201, 221] on input "c. Reject the null hypothesis and conclude that the new investment strategy lea…" at bounding box center [201, 217] width 0 height 5
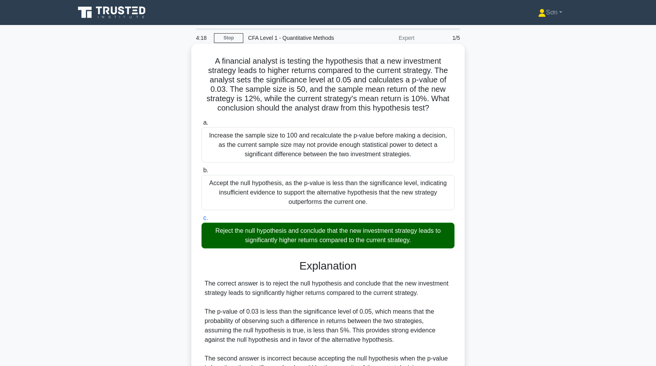
scroll to position [115, 0]
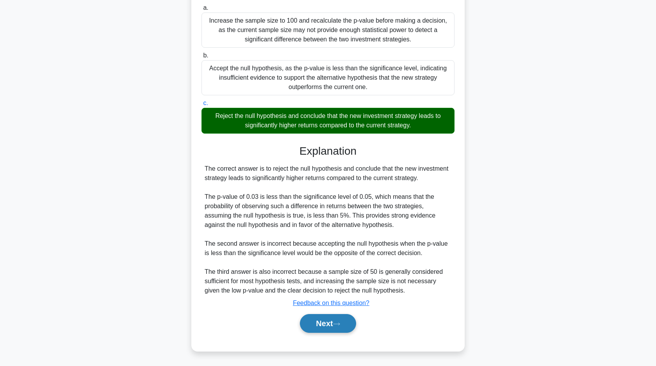
click at [320, 322] on button "Next" at bounding box center [328, 323] width 56 height 19
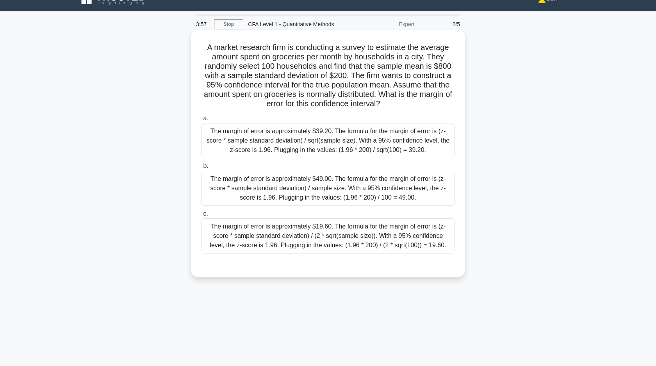
scroll to position [0, 0]
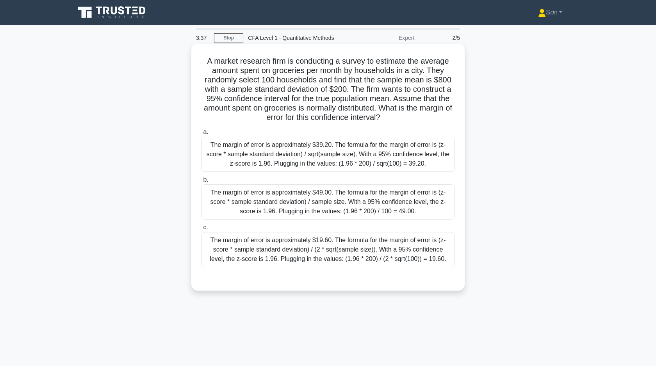
click at [318, 142] on div "The margin of error is approximately $39.20. The formula for the margin of erro…" at bounding box center [327, 154] width 253 height 35
click at [201, 135] on input "a. The margin of error is approximately $39.20. The formula for the margin of e…" at bounding box center [201, 132] width 0 height 5
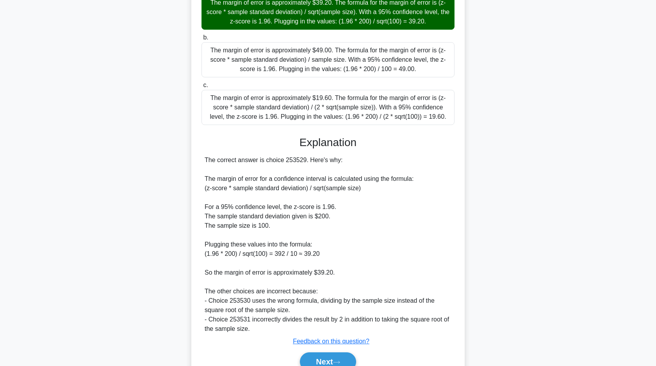
scroll to position [180, 0]
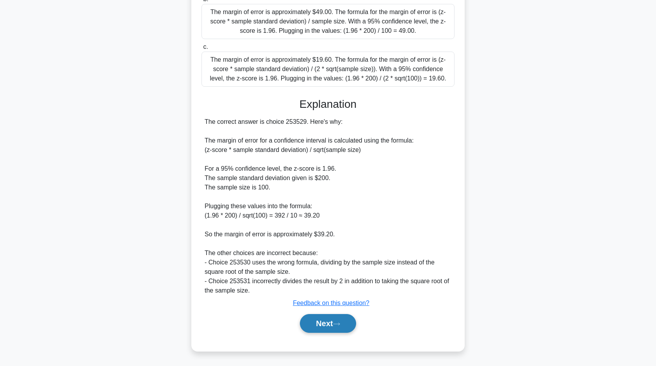
click at [314, 320] on button "Next" at bounding box center [328, 323] width 56 height 19
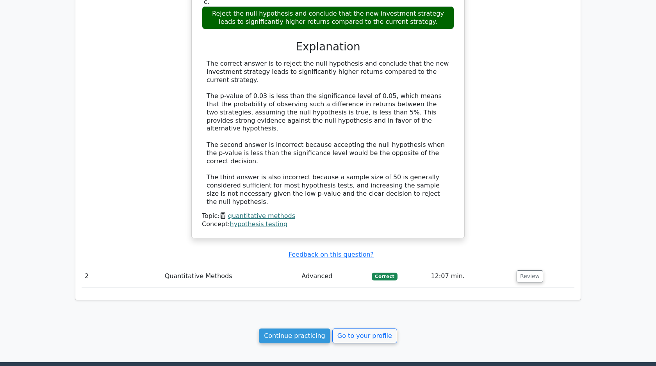
scroll to position [648, 0]
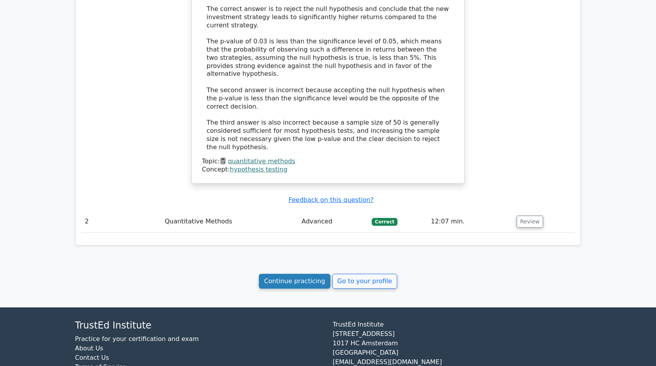
click at [318, 274] on link "Continue practicing" at bounding box center [294, 281] width 71 height 15
